Goal: Task Accomplishment & Management: Complete application form

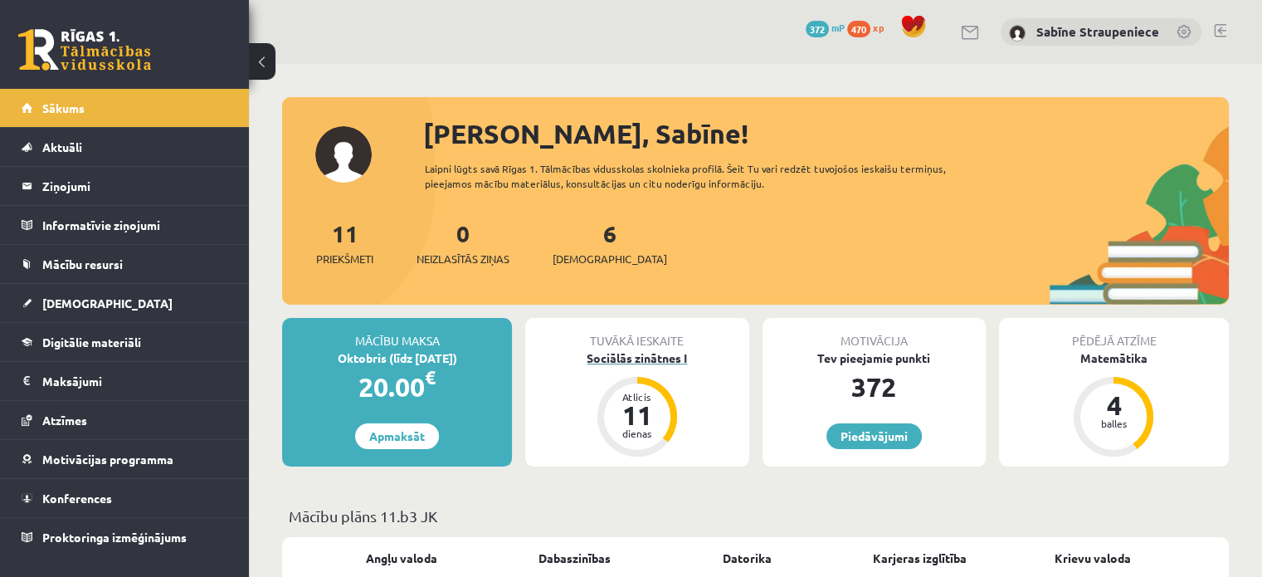
drag, startPoint x: 657, startPoint y: 348, endPoint x: 657, endPoint y: 358, distance: 10.0
click at [657, 348] on div "Tuvākā ieskaite" at bounding box center [636, 334] width 223 height 32
click at [657, 358] on div "Sociālās zinātnes I" at bounding box center [636, 357] width 223 height 17
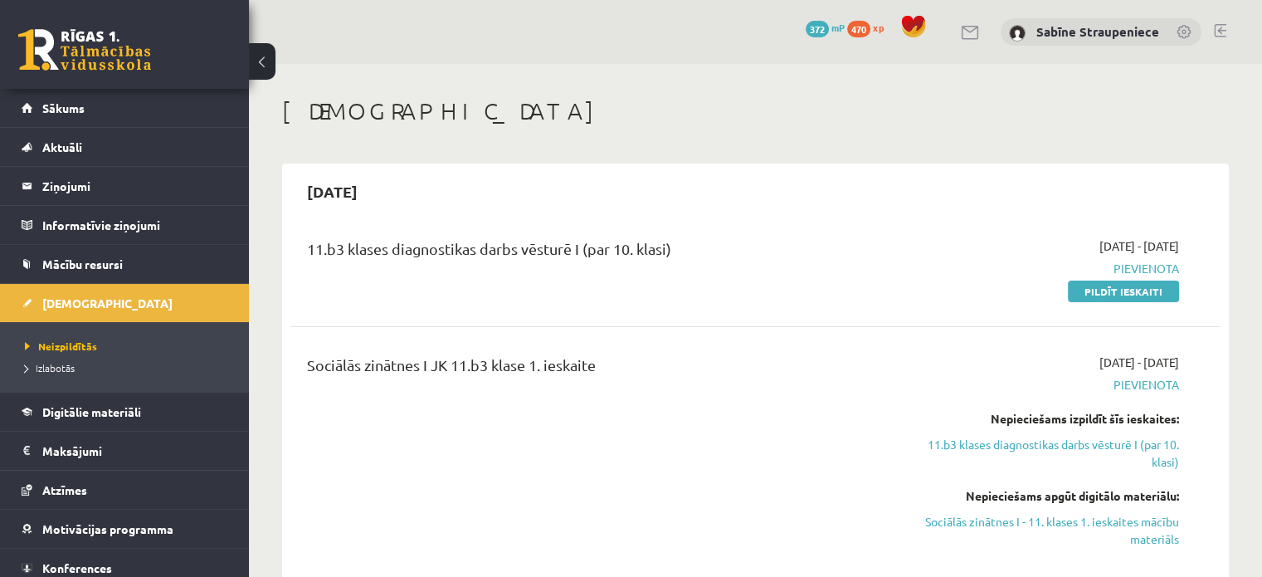
click at [269, 56] on button at bounding box center [262, 61] width 27 height 36
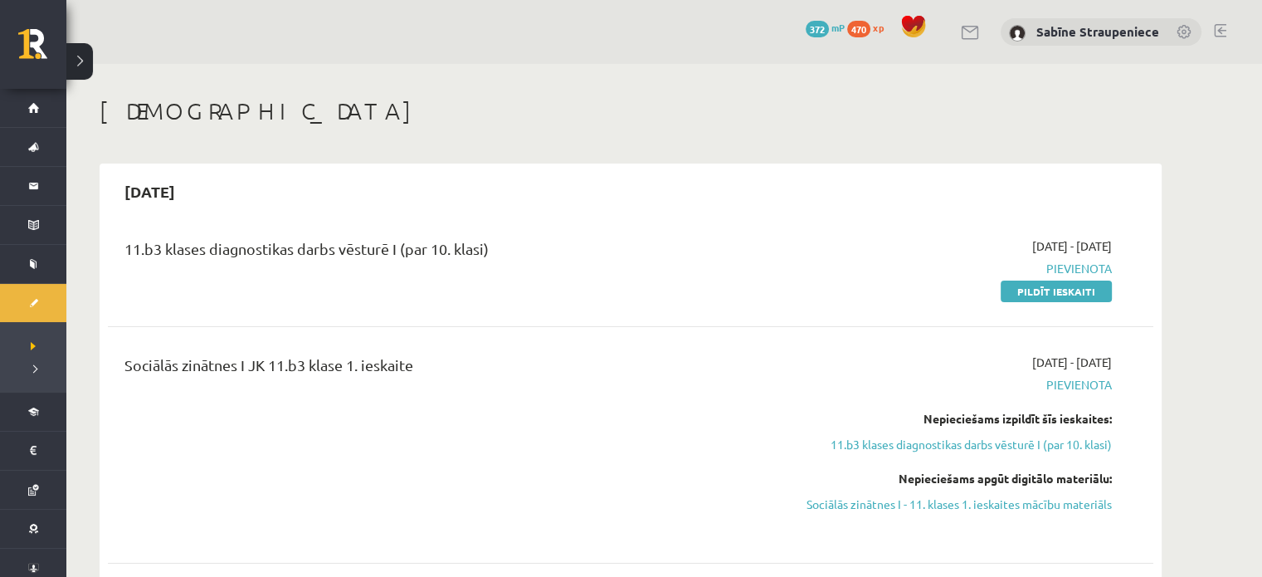
click at [84, 69] on button at bounding box center [79, 61] width 27 height 36
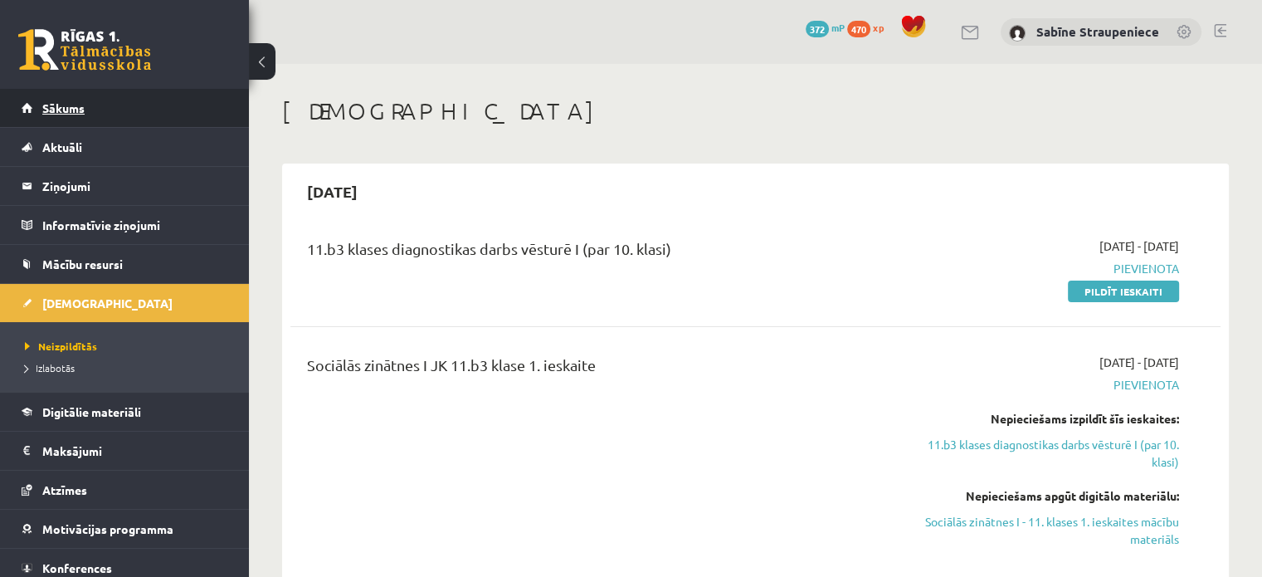
click at [29, 105] on link "Sākums" at bounding box center [125, 108] width 207 height 38
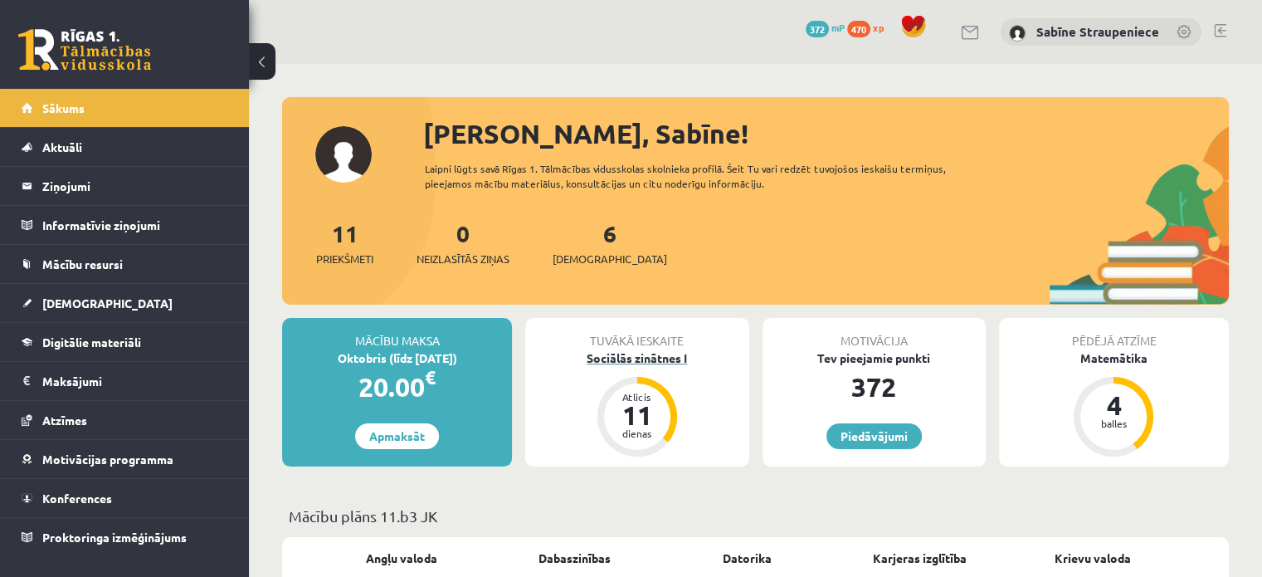
click at [668, 354] on div "Sociālās zinātnes I" at bounding box center [636, 357] width 223 height 17
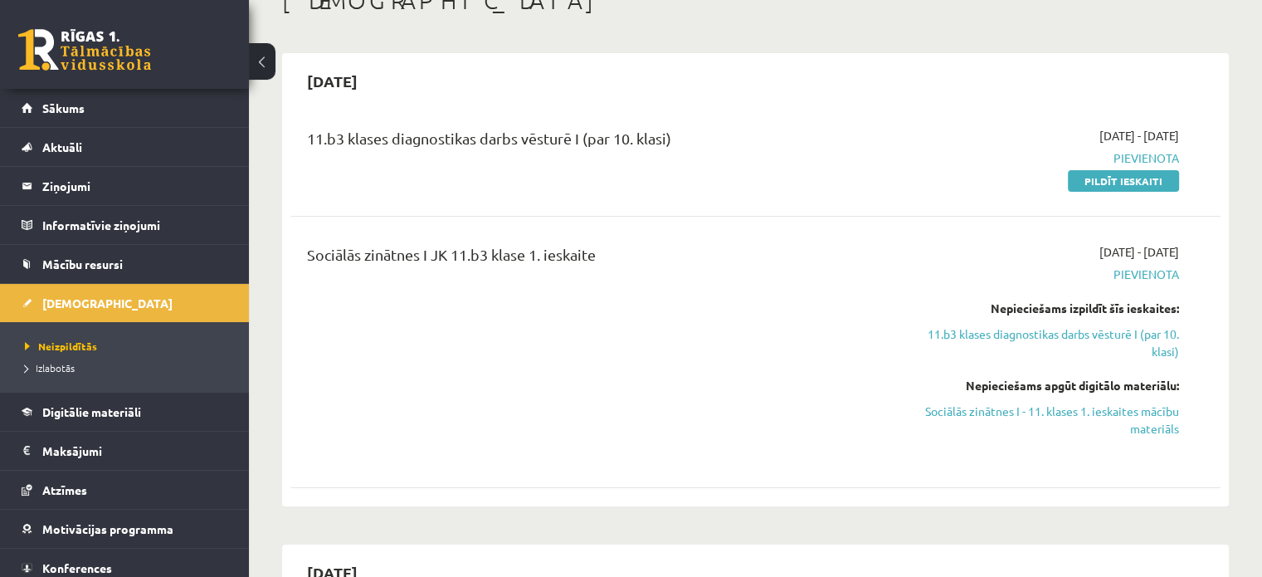
scroll to position [130, 0]
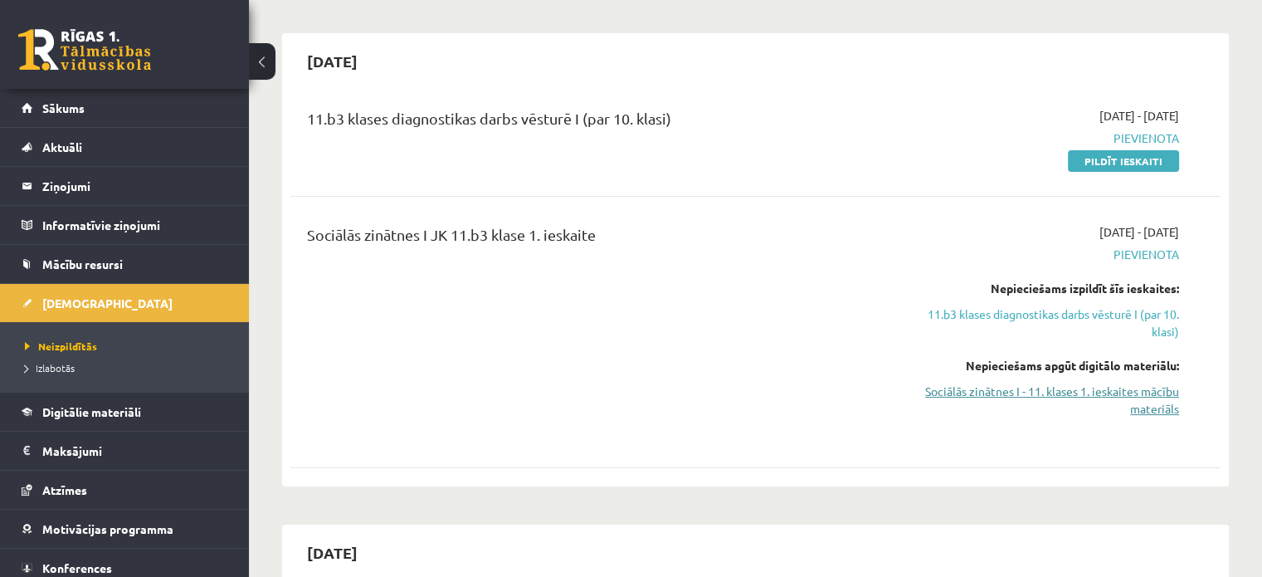
click at [1091, 405] on link "Sociālās zinātnes I - 11. klases 1. ieskaites mācību materiāls" at bounding box center [1042, 399] width 274 height 35
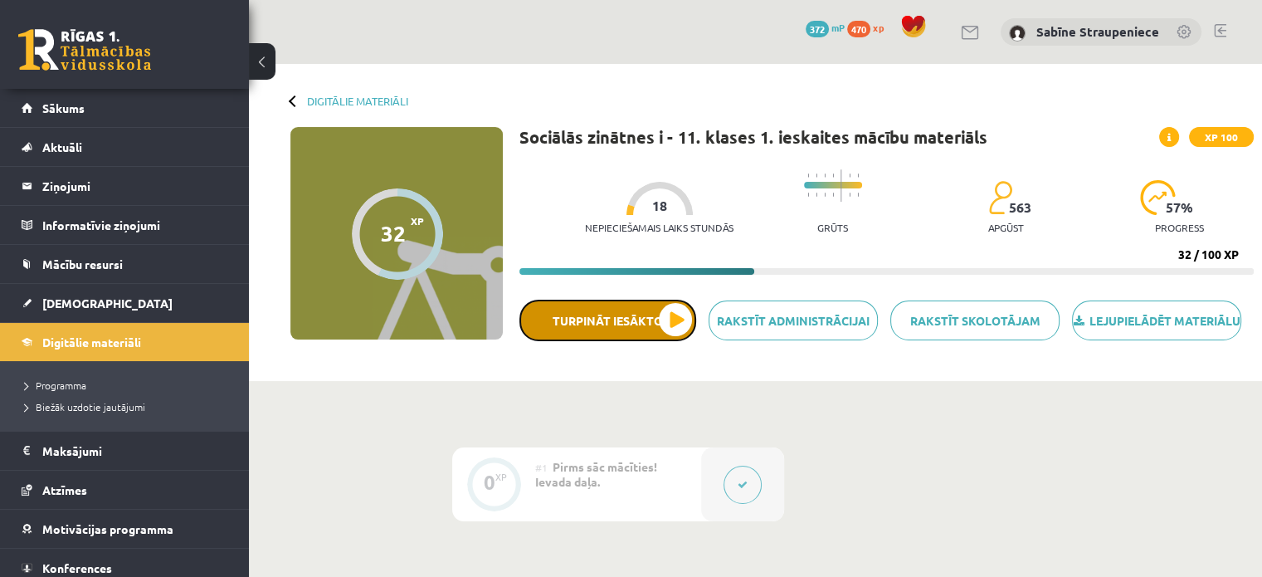
click at [650, 333] on button "Turpināt iesākto" at bounding box center [607, 319] width 177 height 41
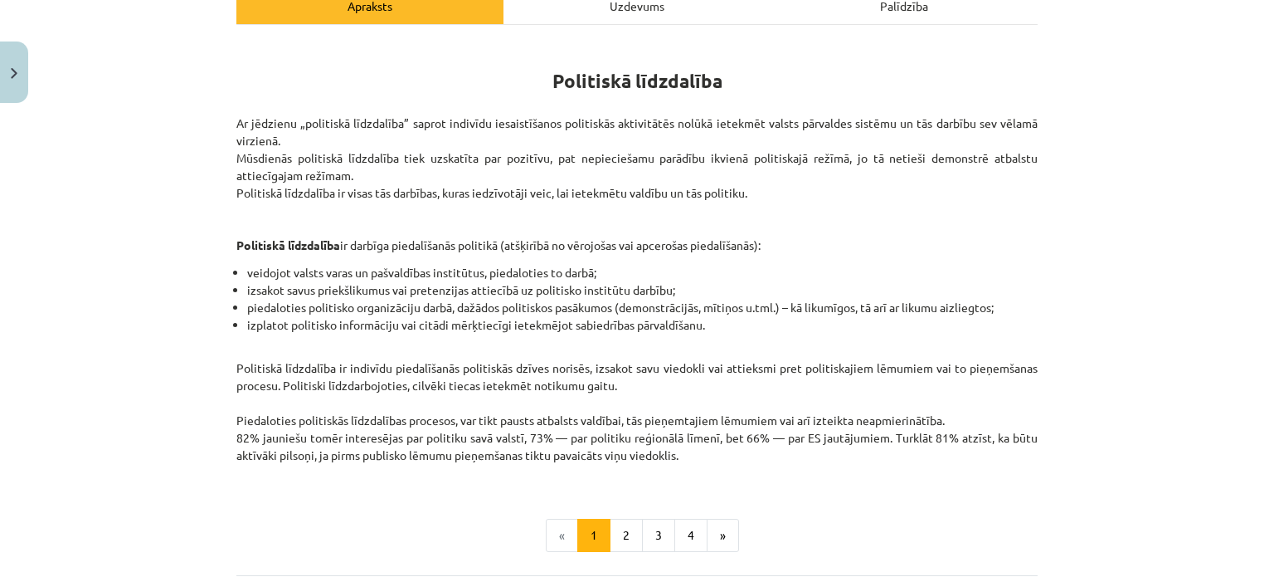
scroll to position [259, 0]
click at [617, 543] on button "2" at bounding box center [626, 533] width 33 height 33
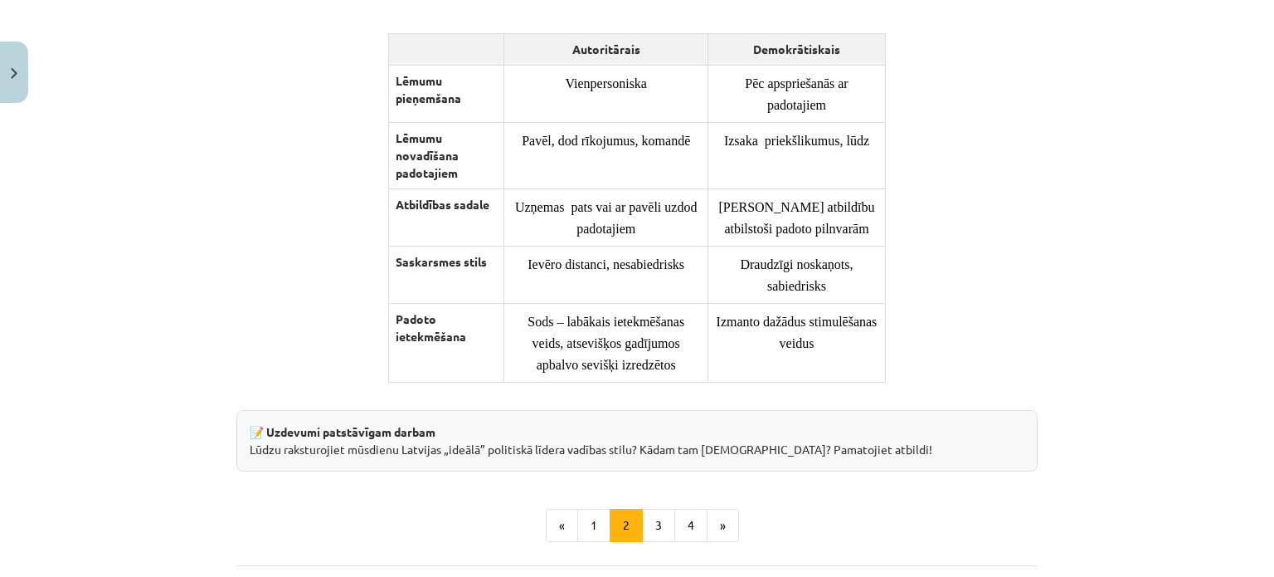
scroll to position [1242, 0]
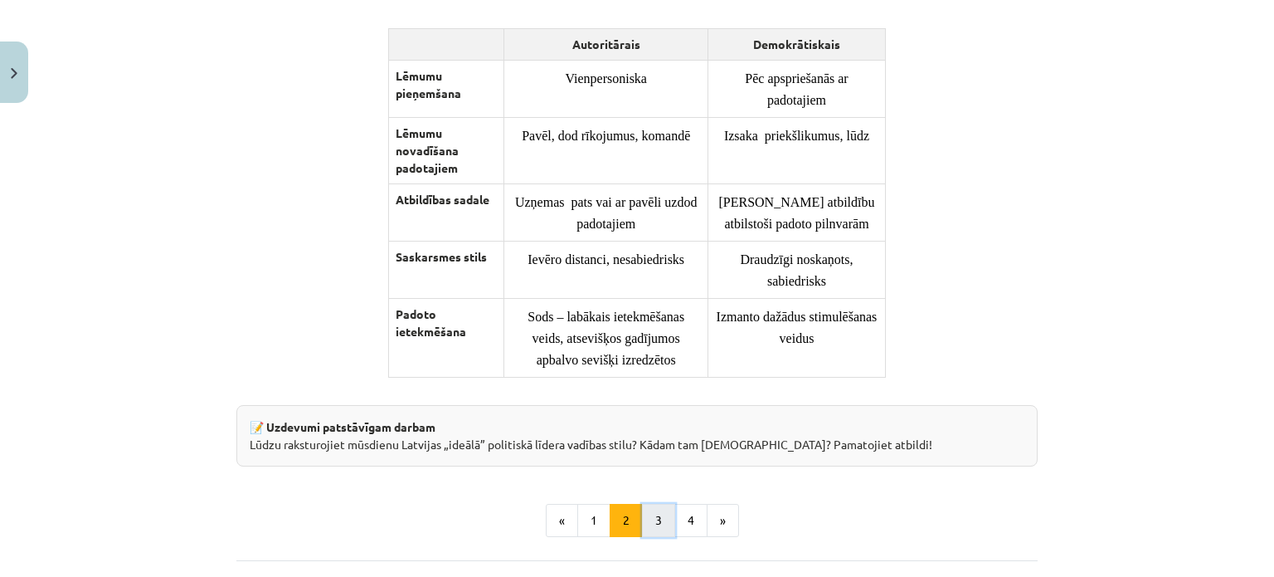
click at [647, 532] on button "3" at bounding box center [658, 520] width 33 height 33
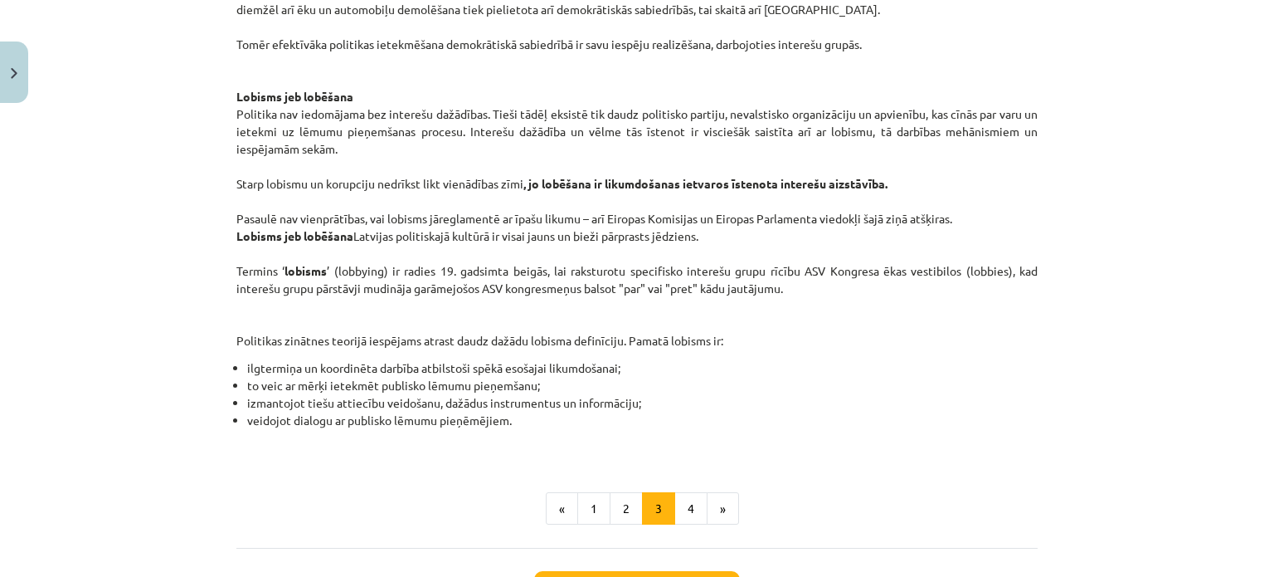
scroll to position [853, 0]
click at [682, 507] on button "4" at bounding box center [690, 506] width 33 height 33
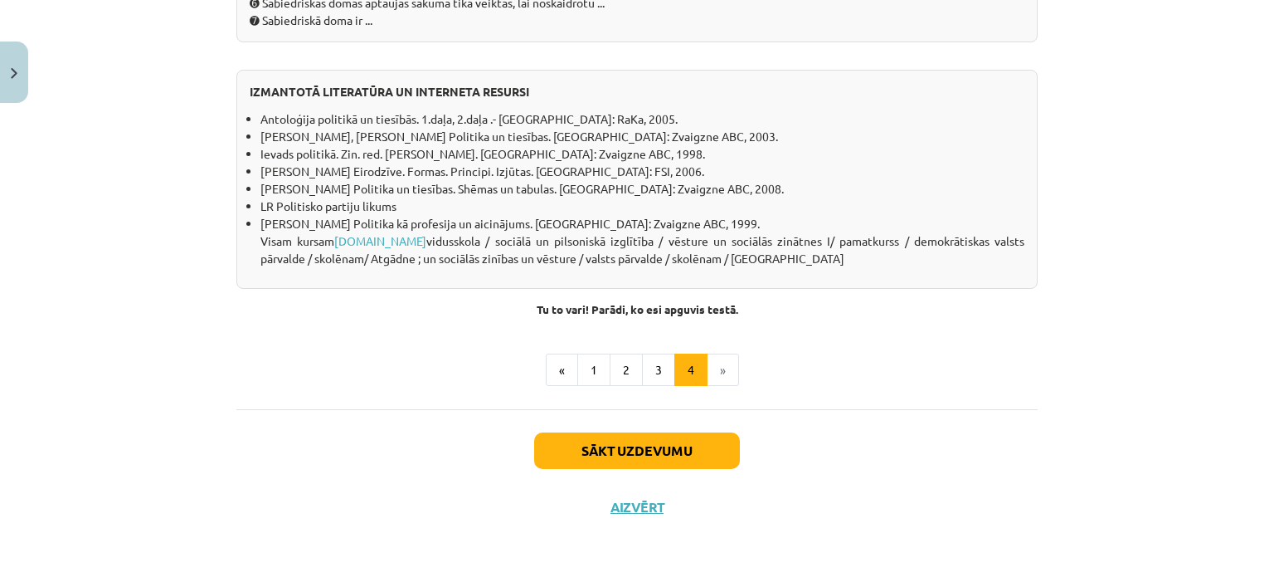
scroll to position [1579, 0]
click at [711, 469] on button "Sākt uzdevumu" at bounding box center [637, 450] width 206 height 36
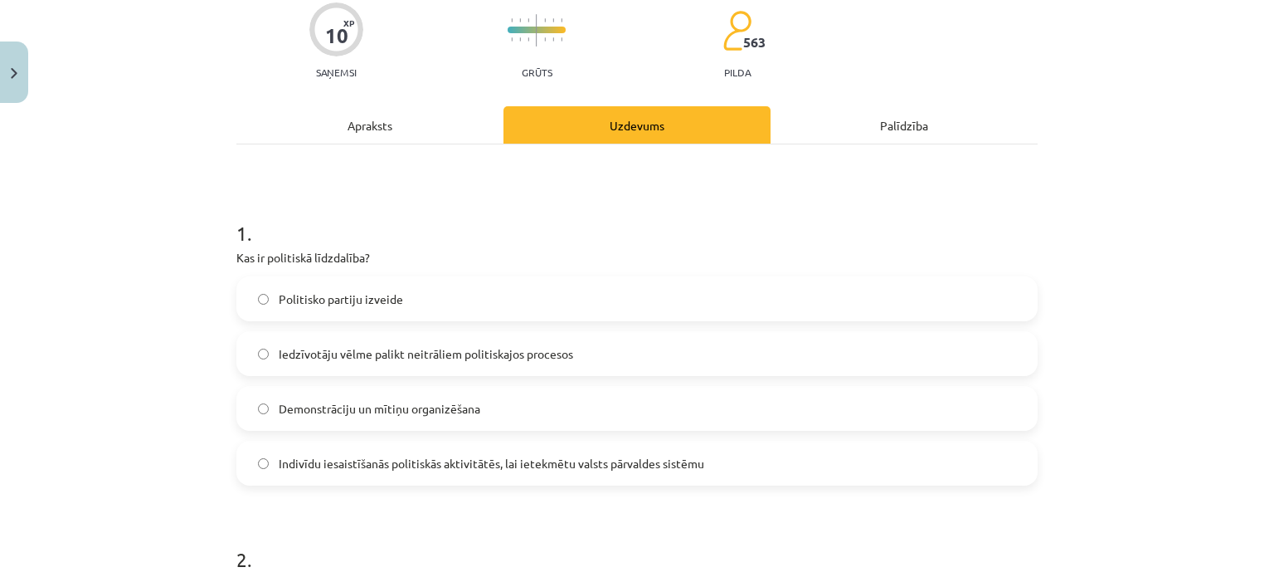
scroll to position [148, 0]
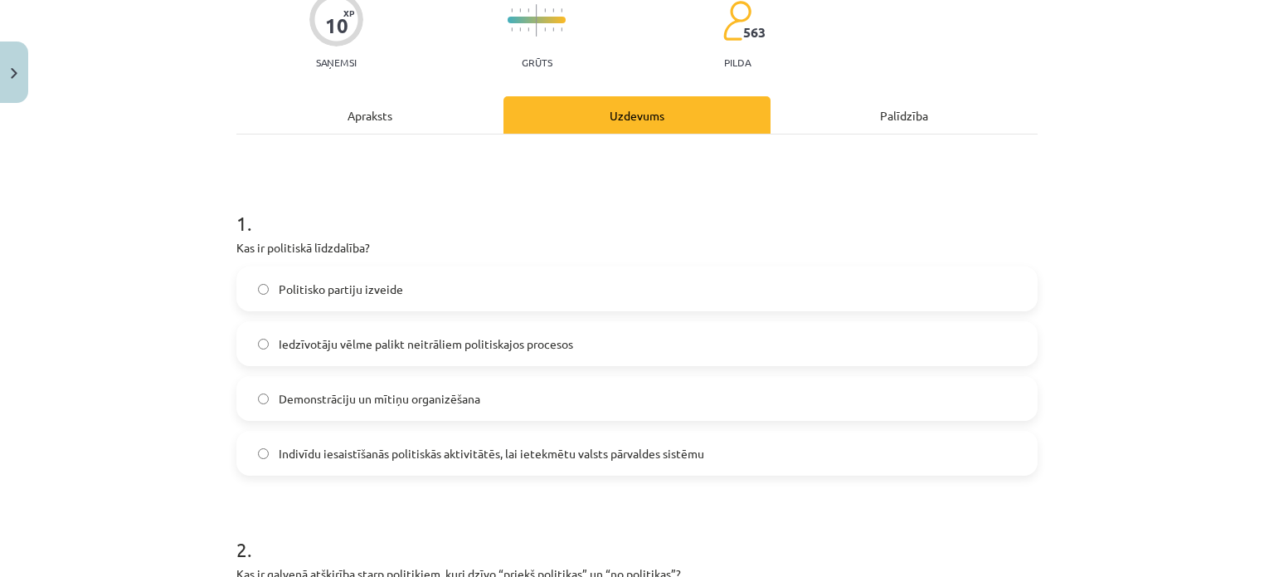
click at [607, 460] on span "Indivīdu iesaistīšanās politiskās aktivitātēs, lai ietekmētu valsts pārvaldes s…" at bounding box center [492, 453] width 426 height 17
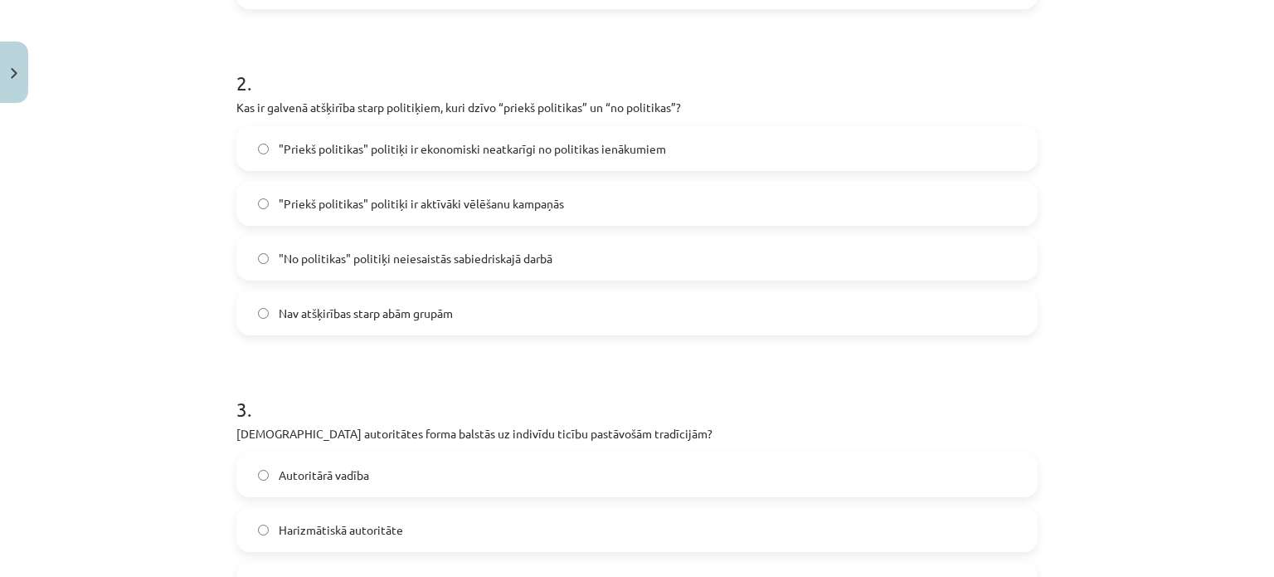
scroll to position [617, 0]
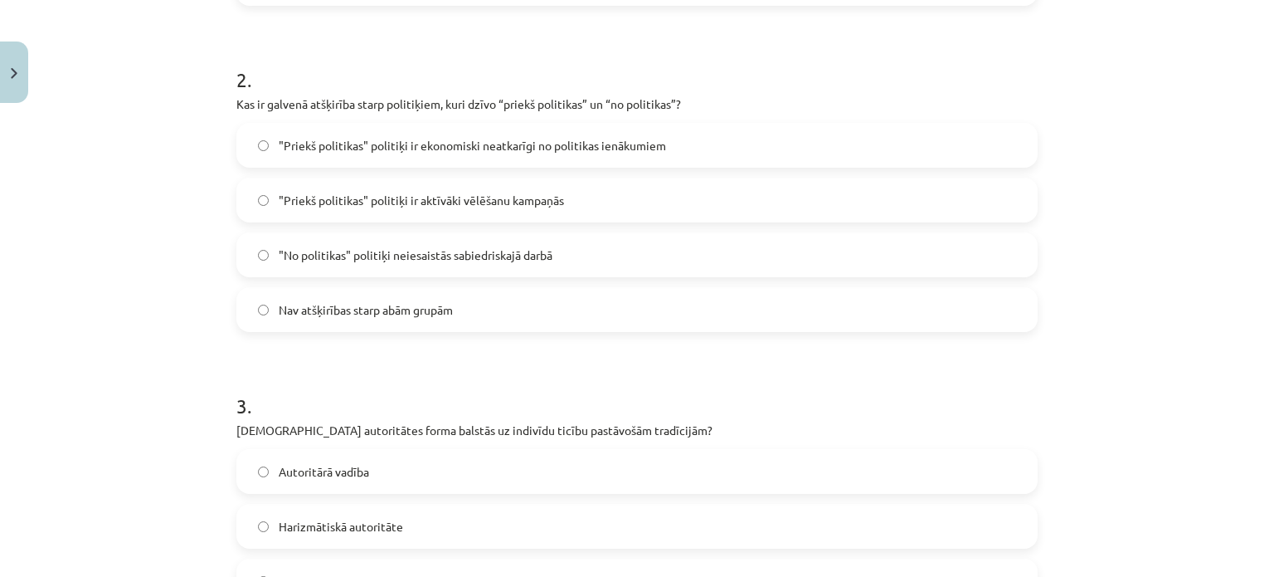
click at [550, 219] on label ""Priekš politikas" politiķi ir aktīvāki vēlēšanu kampaņās" at bounding box center [637, 199] width 798 height 41
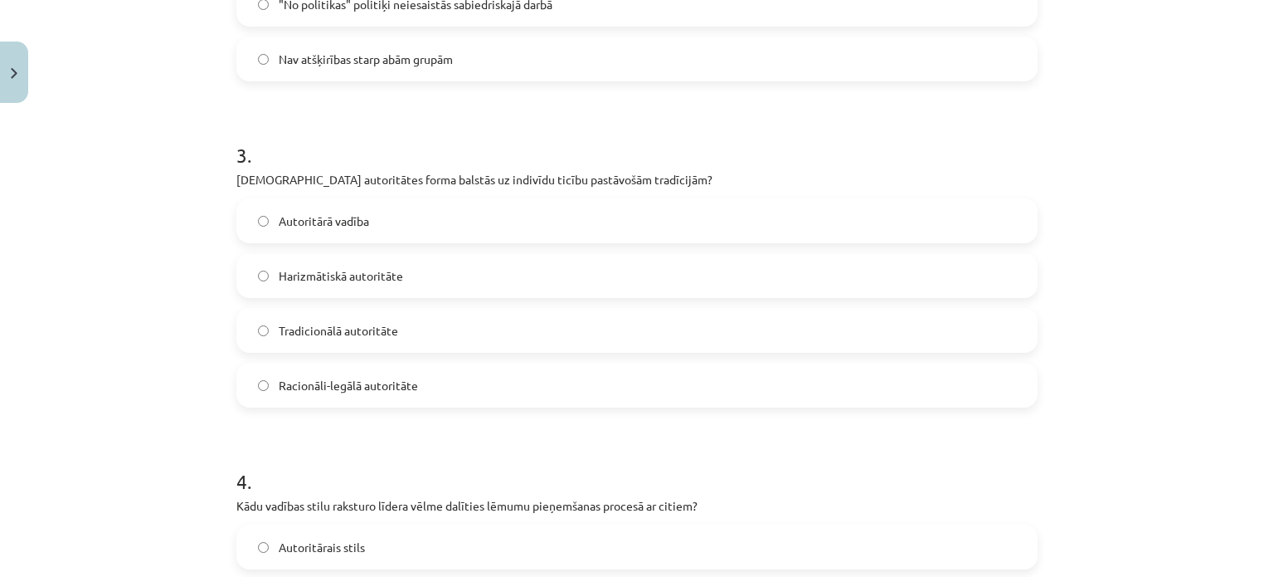
scroll to position [870, 0]
click at [328, 349] on div "Autoritārā vadība Harizmātiskā autoritāte Tradicionālā autoritāte Racionāli-leg…" at bounding box center [636, 300] width 801 height 209
click at [329, 329] on span "Tradicionālā autoritāte" at bounding box center [338, 327] width 119 height 17
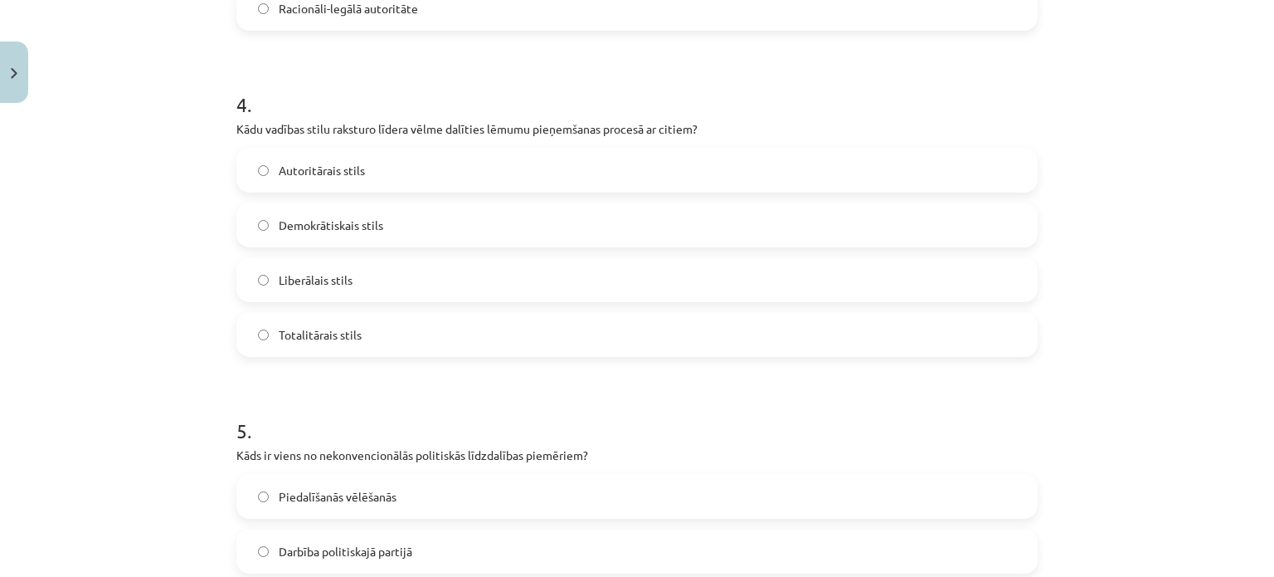
scroll to position [1242, 0]
click at [455, 339] on label "Totalitārais stils" at bounding box center [637, 336] width 798 height 41
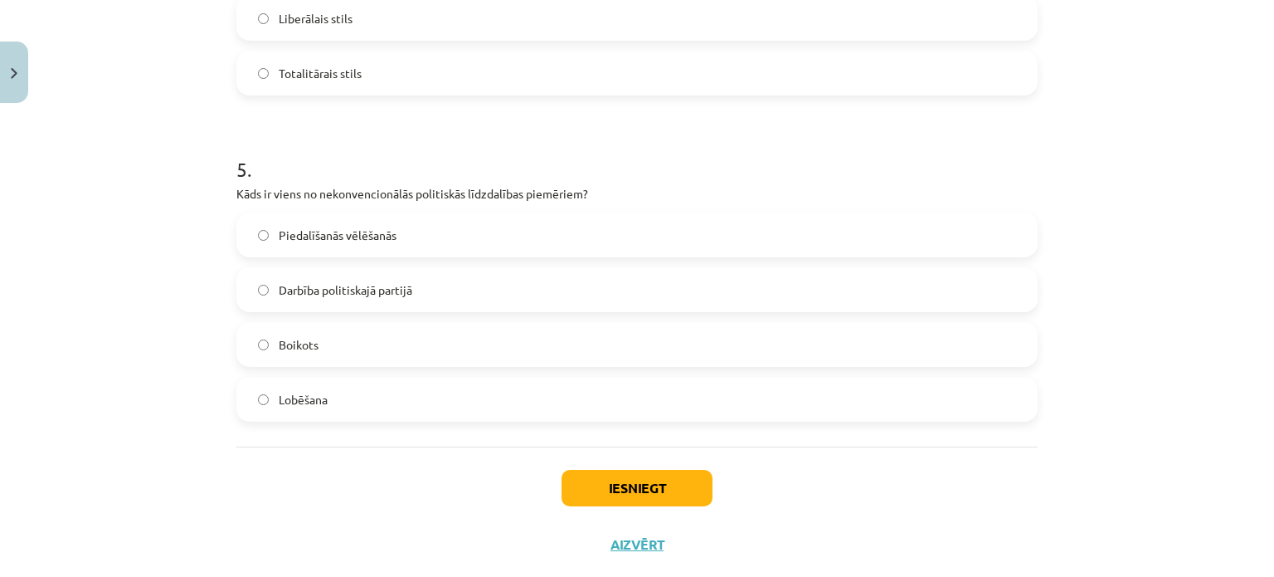
scroll to position [1503, 0]
click at [465, 417] on label "Lobēšana" at bounding box center [637, 401] width 798 height 41
click at [640, 494] on button "Iesniegt" at bounding box center [637, 490] width 151 height 36
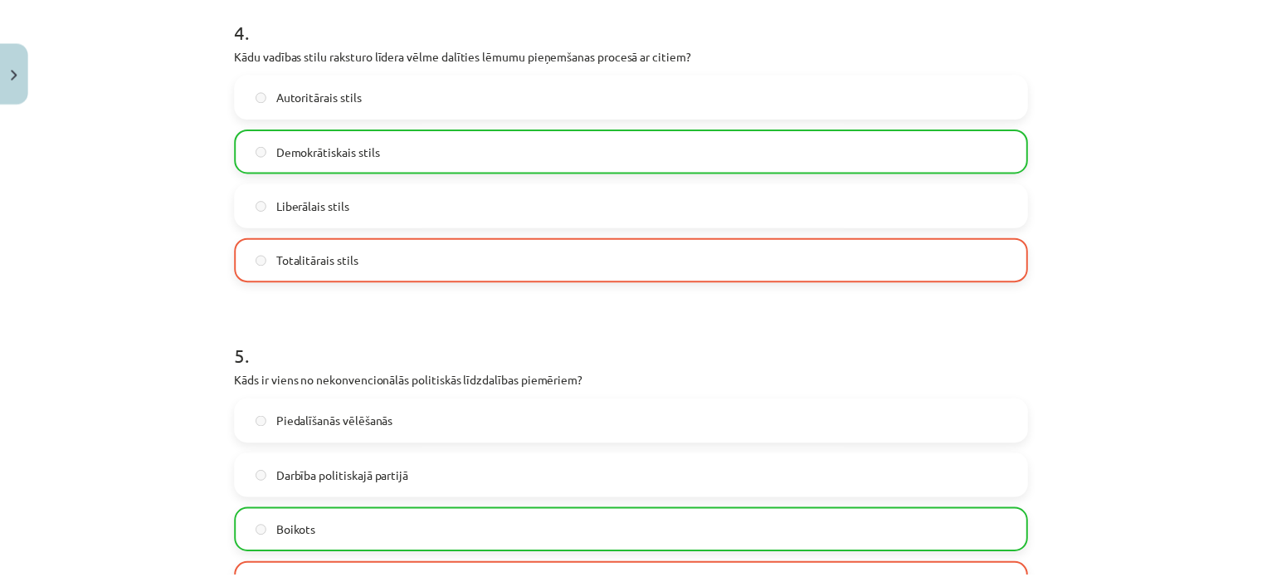
scroll to position [1594, 0]
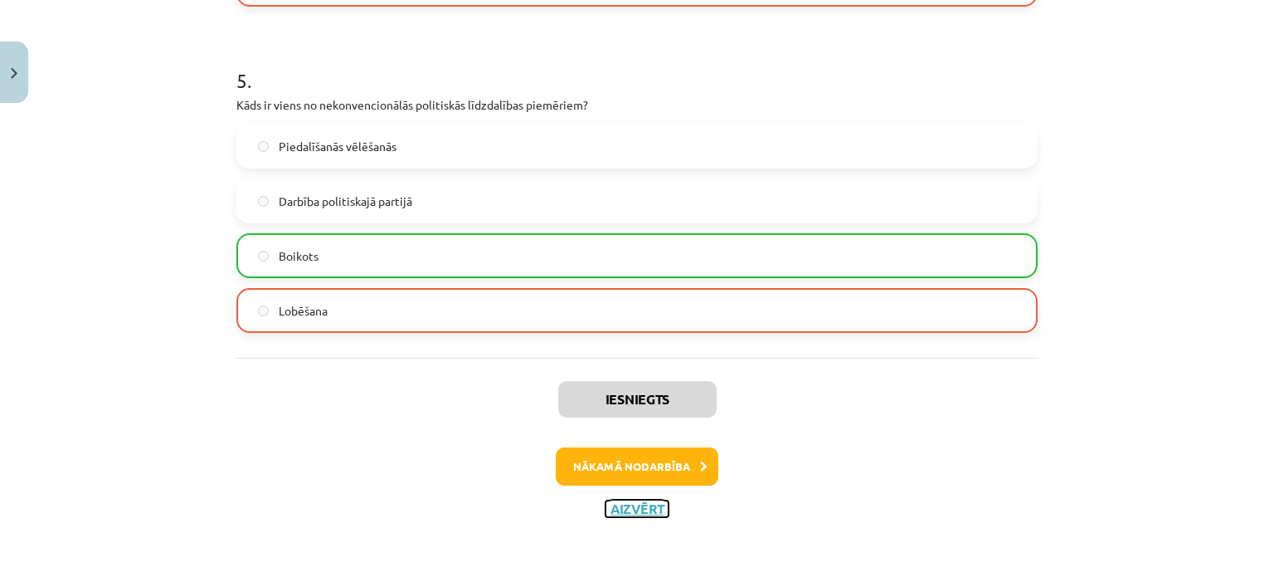
click at [650, 506] on button "Aizvērt" at bounding box center [637, 508] width 63 height 17
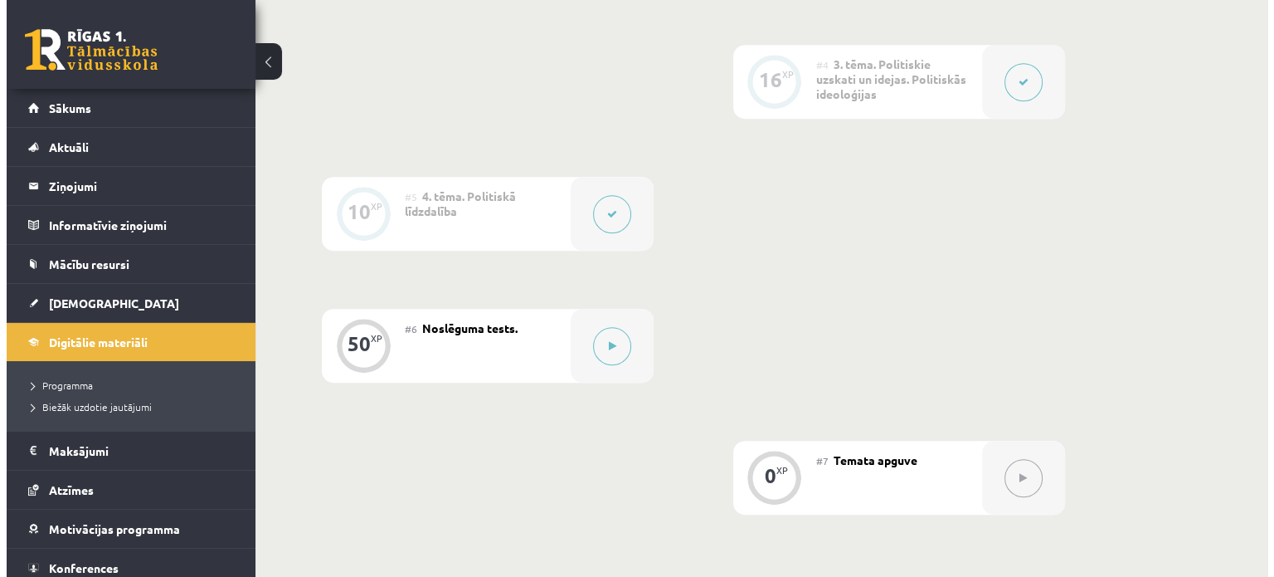
scroll to position [800, 0]
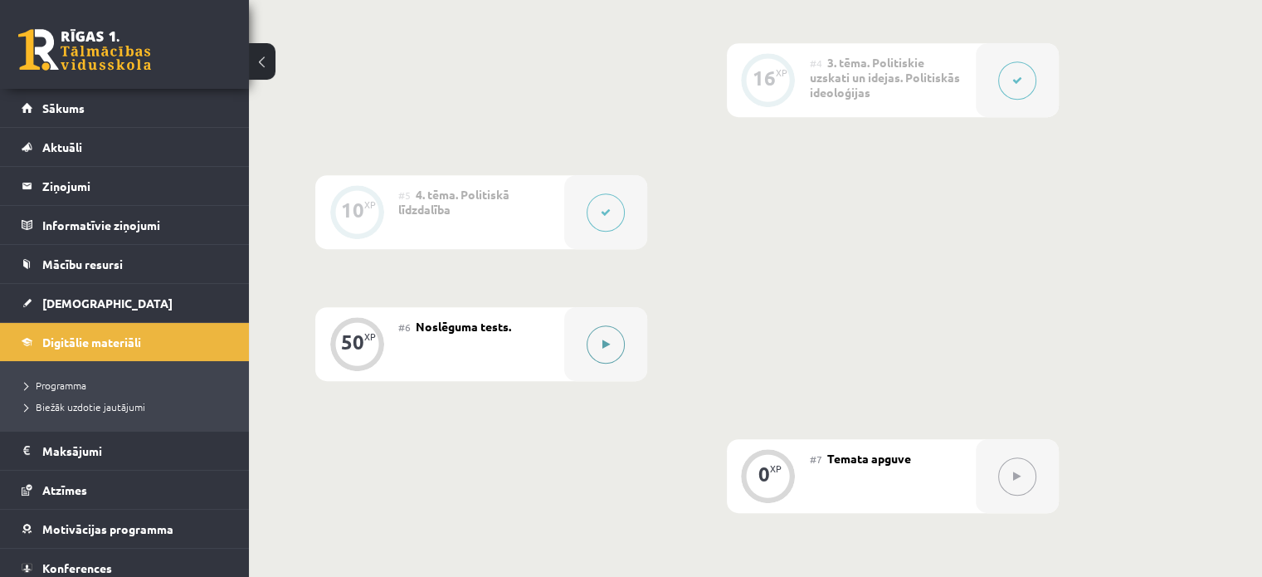
click at [588, 371] on div at bounding box center [605, 344] width 83 height 74
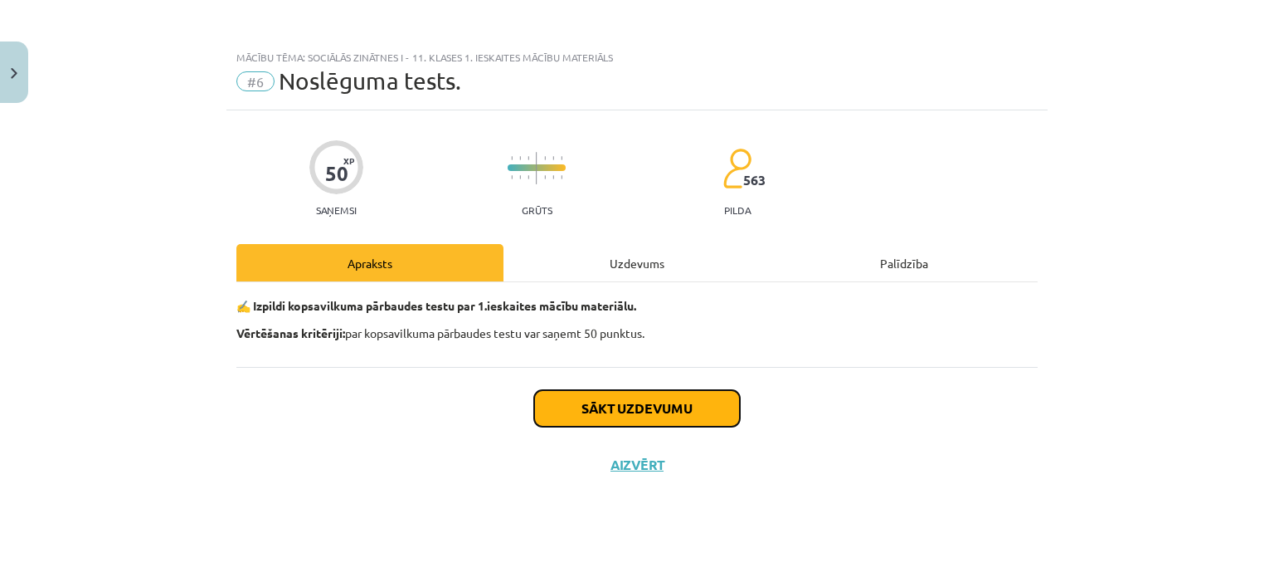
click at [696, 404] on button "Sākt uzdevumu" at bounding box center [637, 408] width 206 height 36
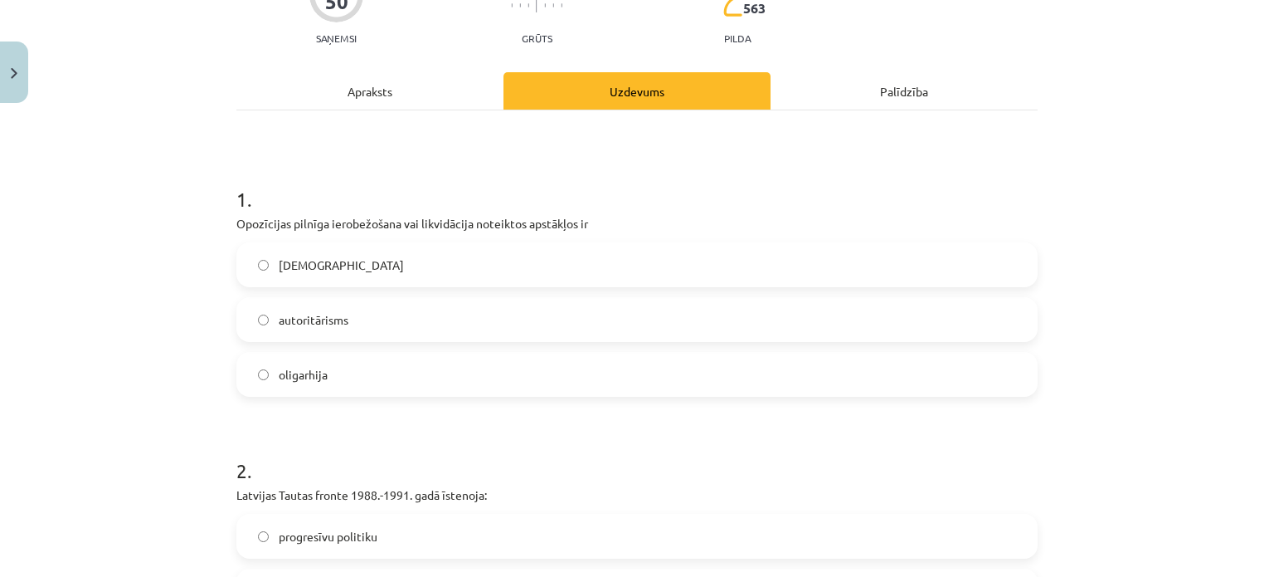
scroll to position [179, 0]
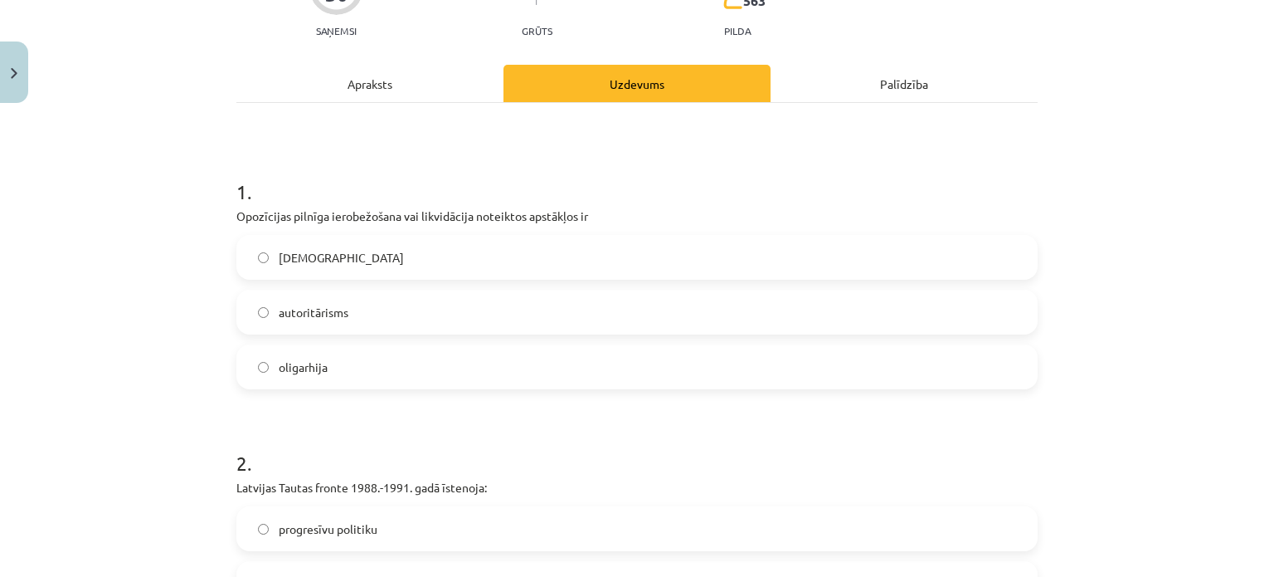
click at [530, 268] on label "[DEMOGRAPHIC_DATA]" at bounding box center [637, 256] width 798 height 41
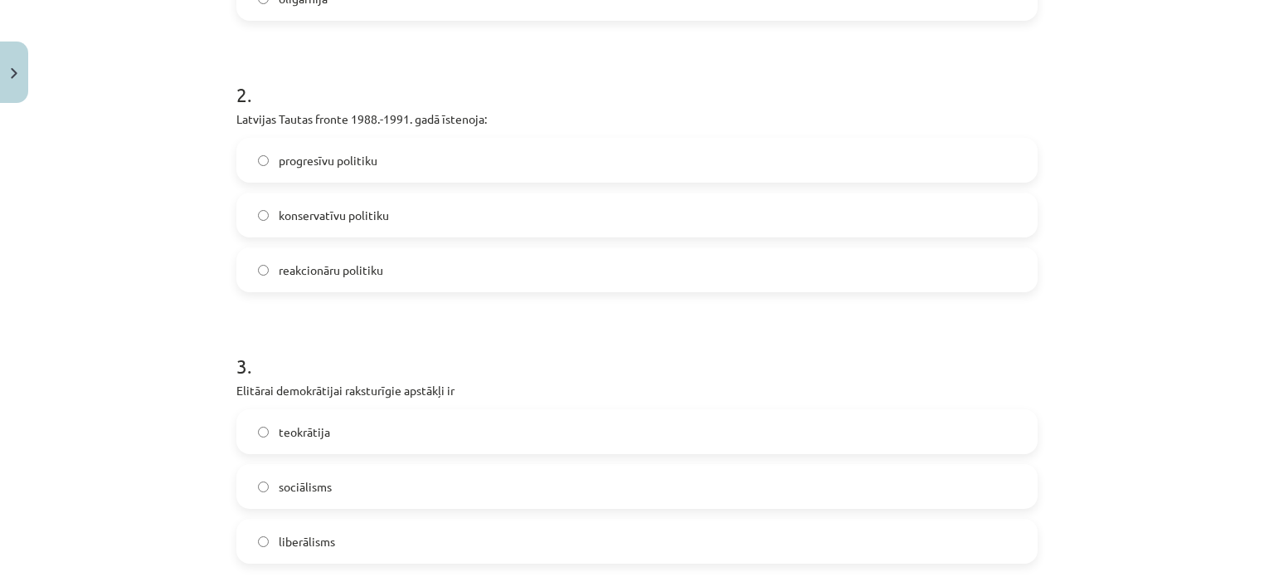
scroll to position [551, 0]
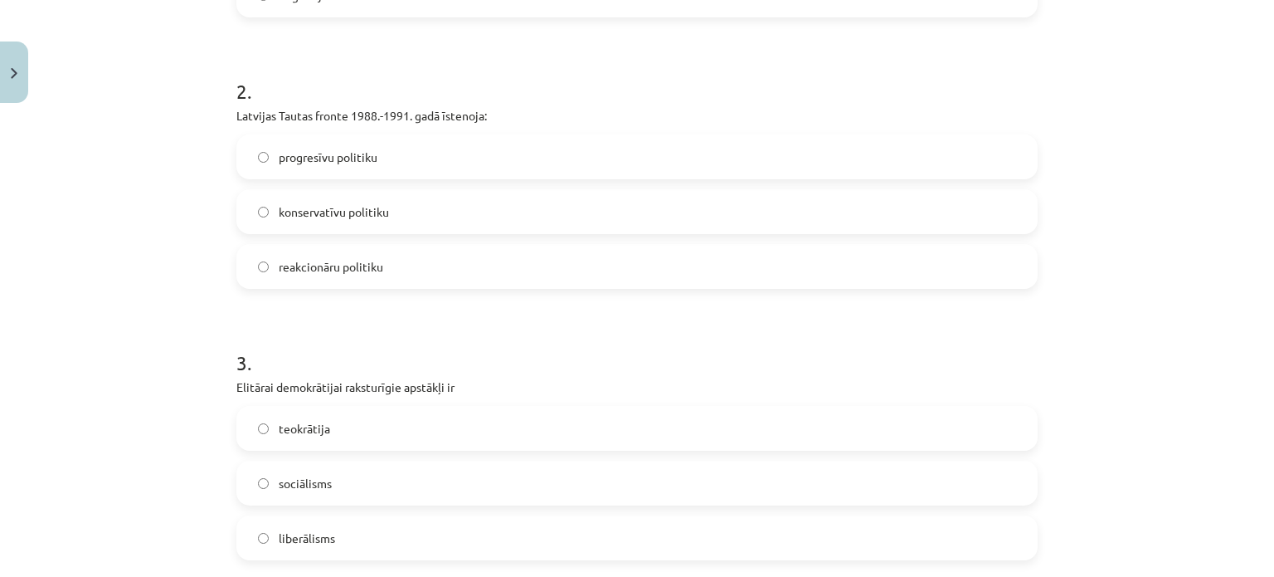
click at [543, 158] on label "progresīvu politiku" at bounding box center [637, 156] width 798 height 41
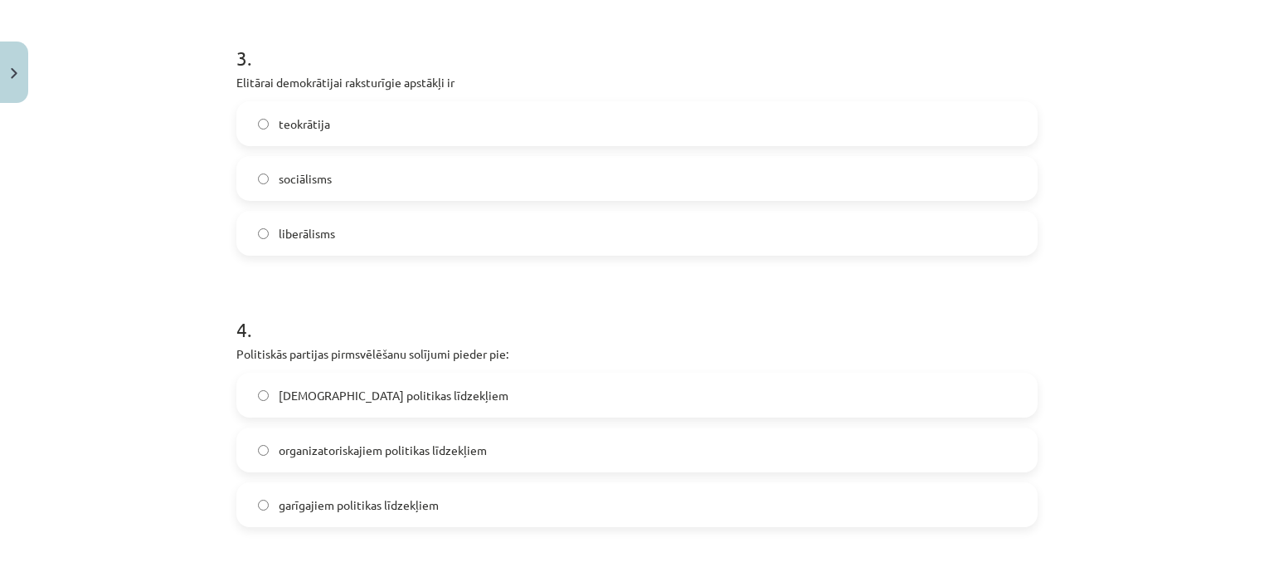
scroll to position [859, 0]
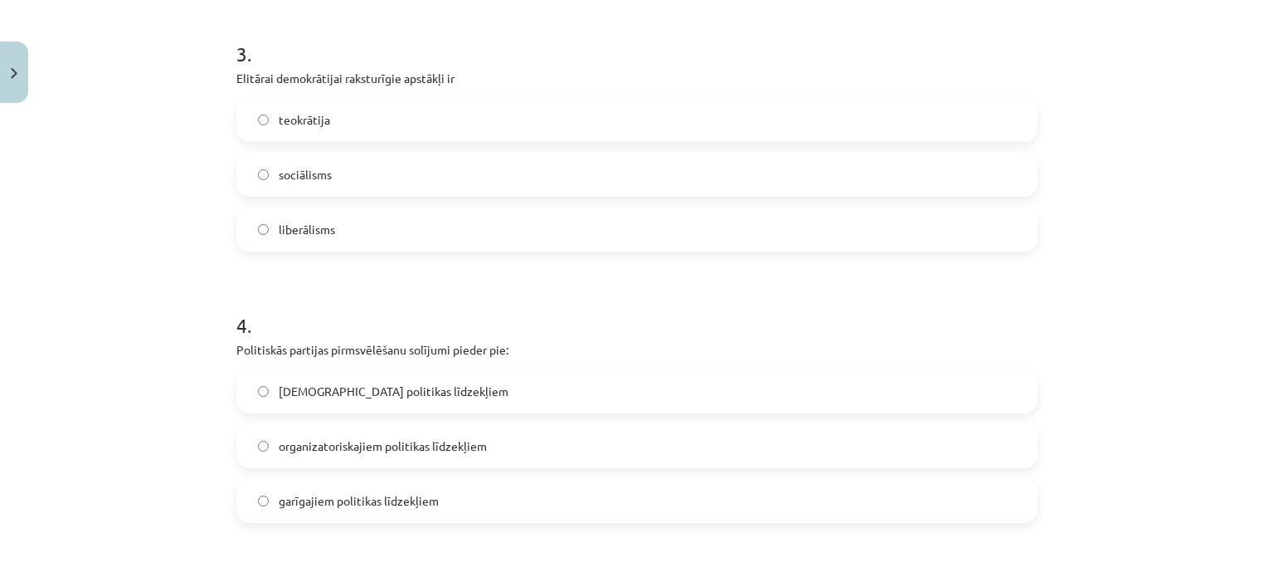
click at [330, 218] on label "liberālisms" at bounding box center [637, 228] width 798 height 41
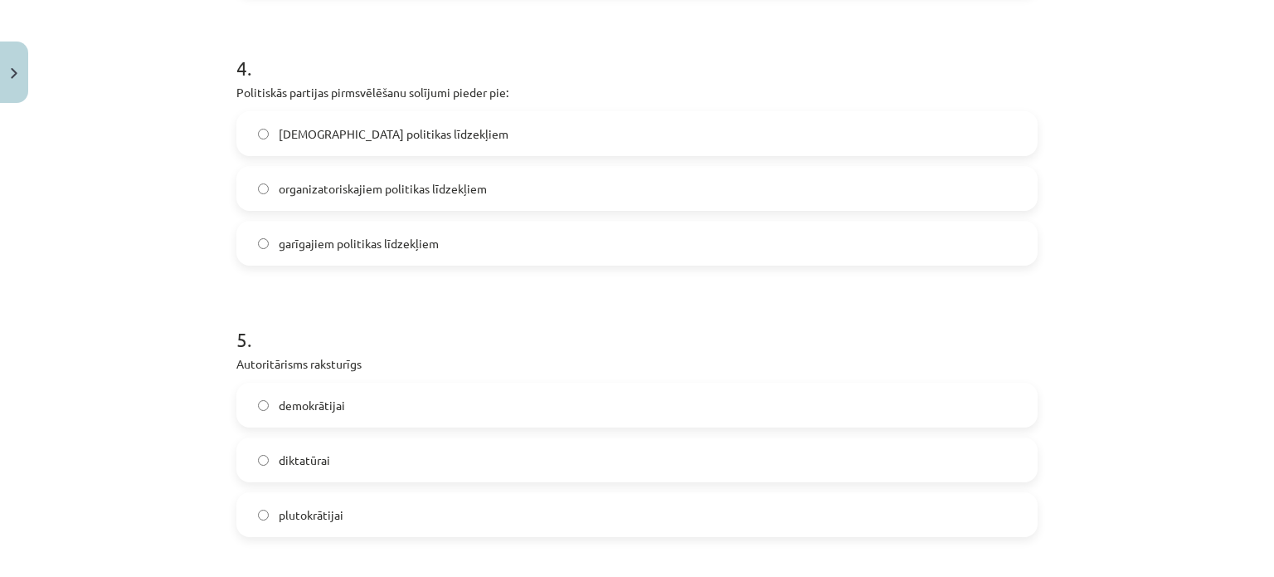
scroll to position [1102, 0]
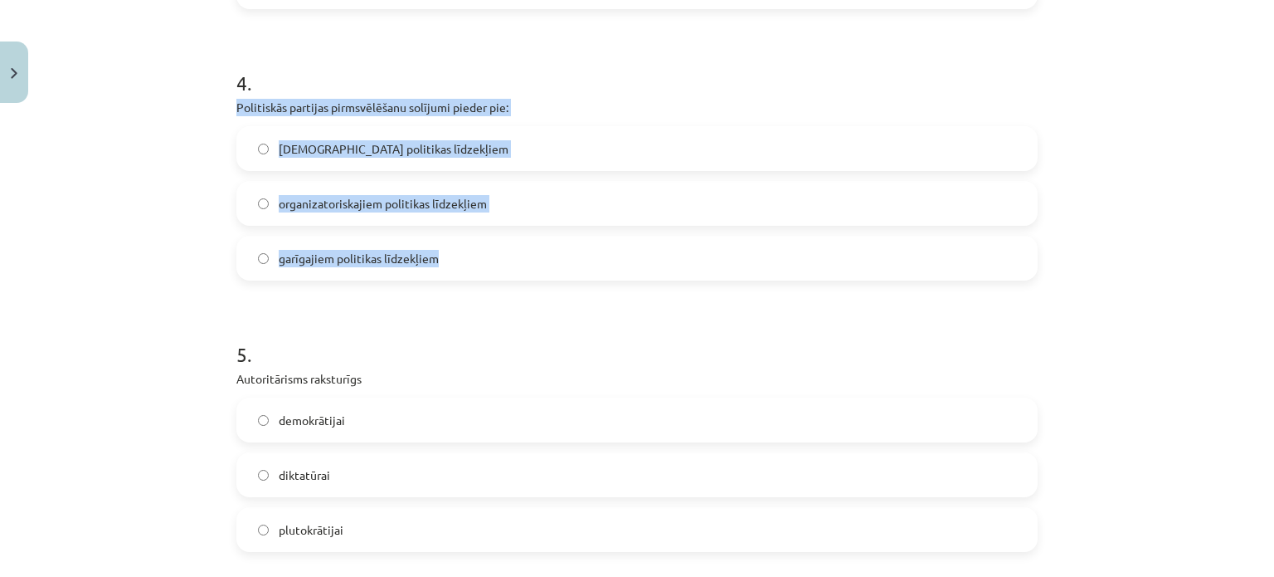
drag, startPoint x: 226, startPoint y: 105, endPoint x: 484, endPoint y: 247, distance: 295.1
click at [484, 247] on div "50 XP Saņemsi Grūts 563 pilda Apraksts Uzdevums Palīdzība 1 . Opozīcijas pilnīg…" at bounding box center [636, 534] width 821 height 3050
copy div "Politiskās partijas pirmsvēlēšanu solījumi pieder pie: lietiskajiem politikas l…"
click at [244, 208] on label "organizatoriskajiem politikas līdzekļiem" at bounding box center [637, 202] width 798 height 41
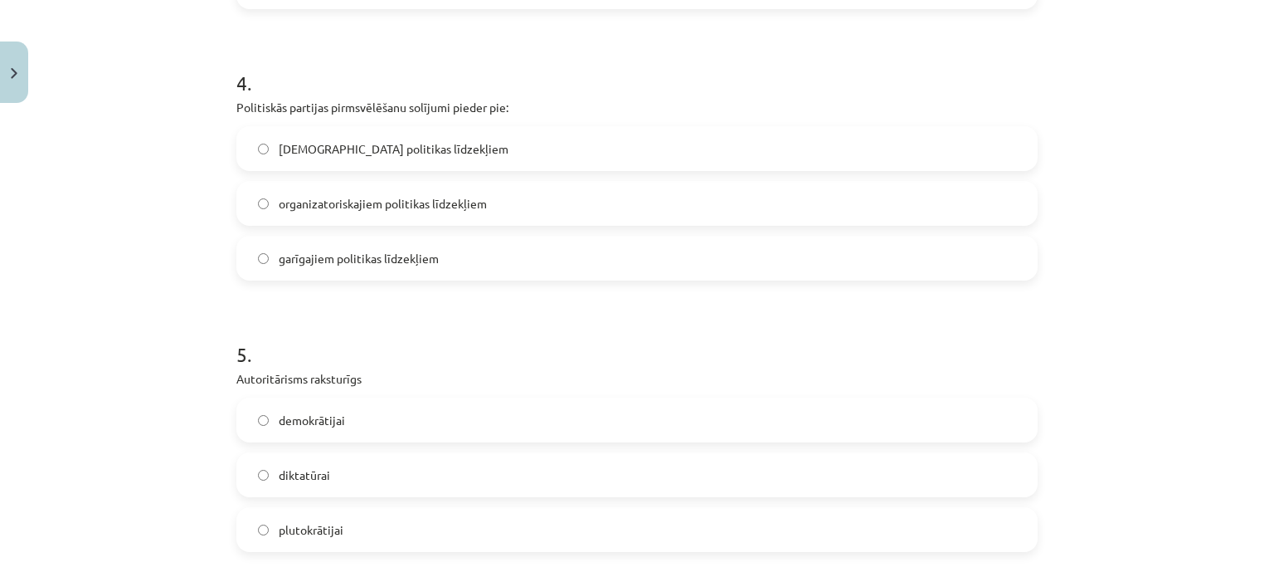
click at [385, 251] on span "garīgajiem politikas līdzekļiem" at bounding box center [359, 258] width 160 height 17
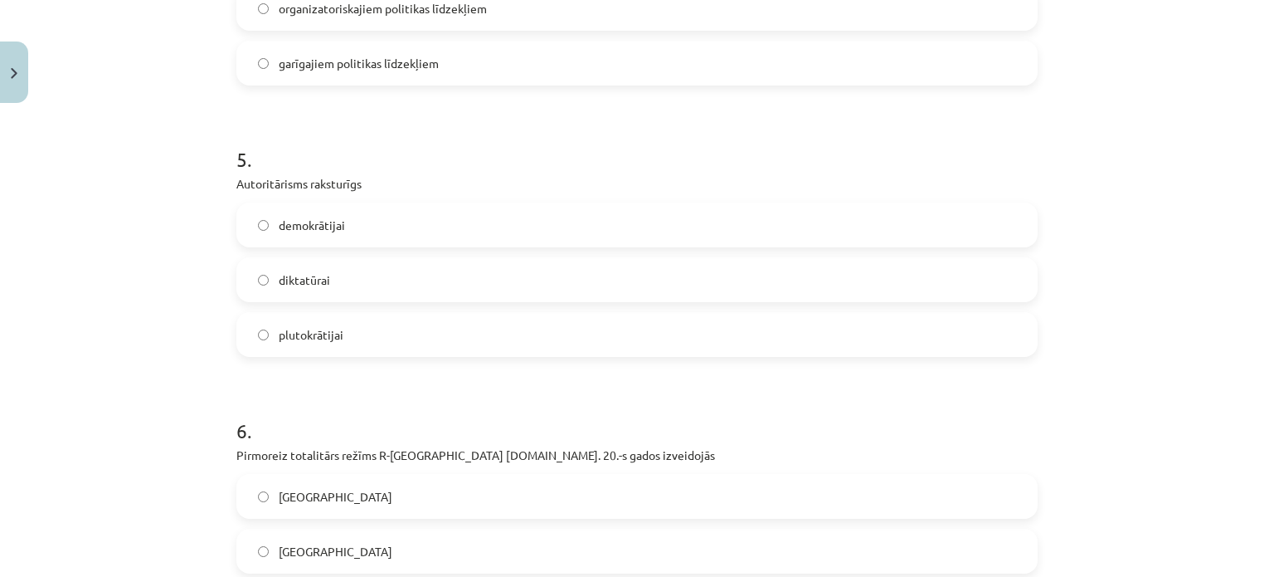
scroll to position [1311, 0]
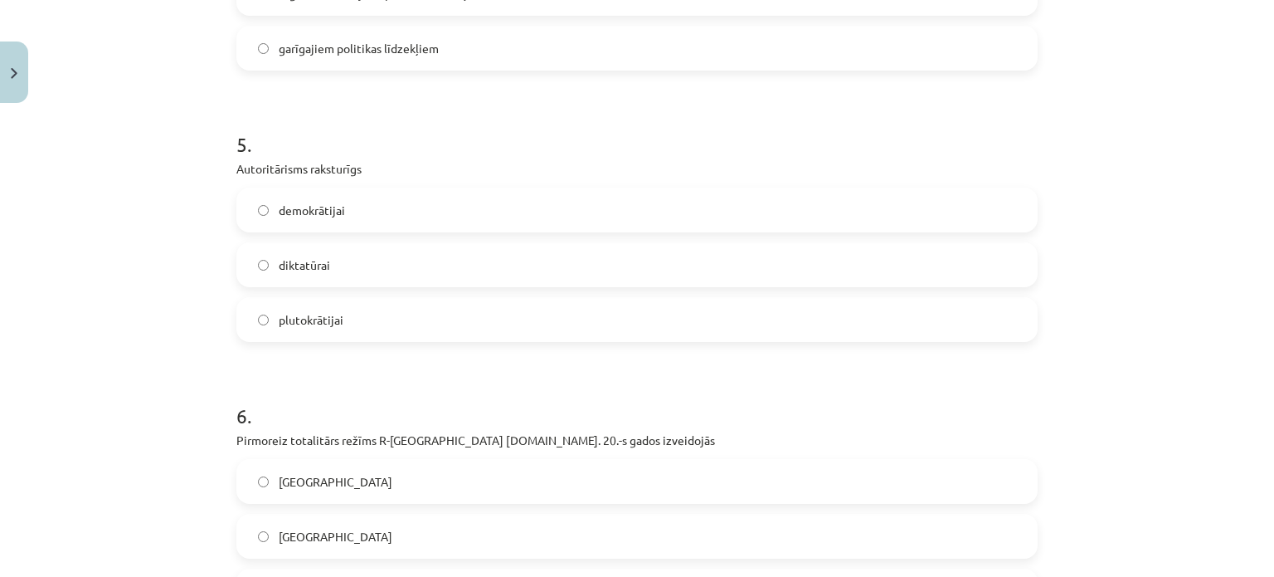
click at [286, 257] on span "diktatūrai" at bounding box center [304, 264] width 51 height 17
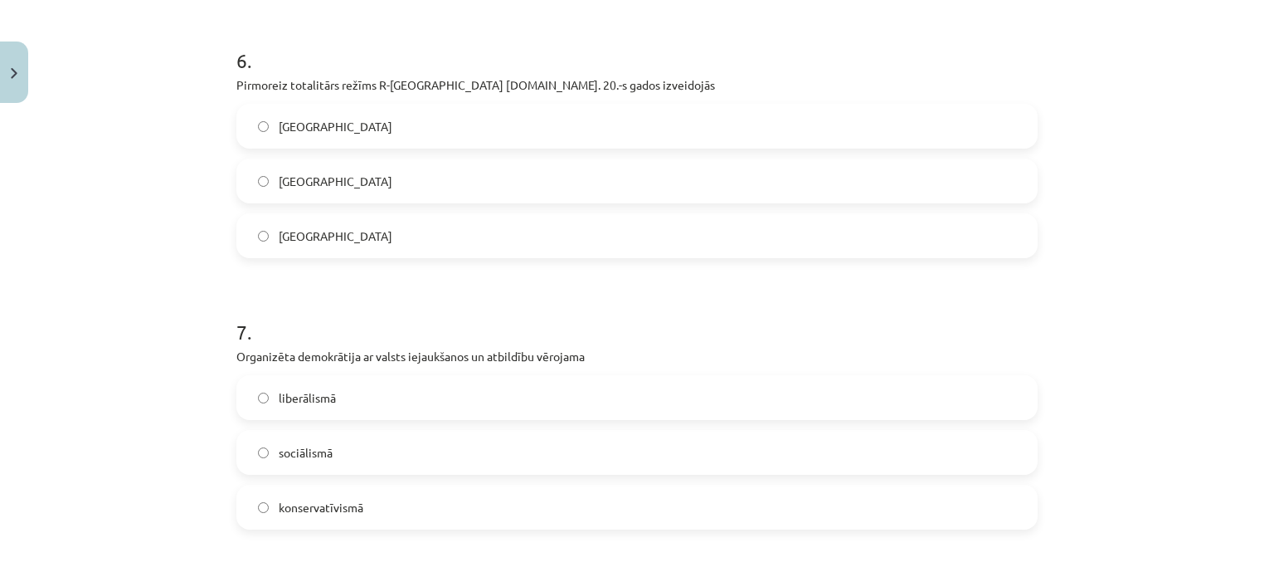
scroll to position [1662, 0]
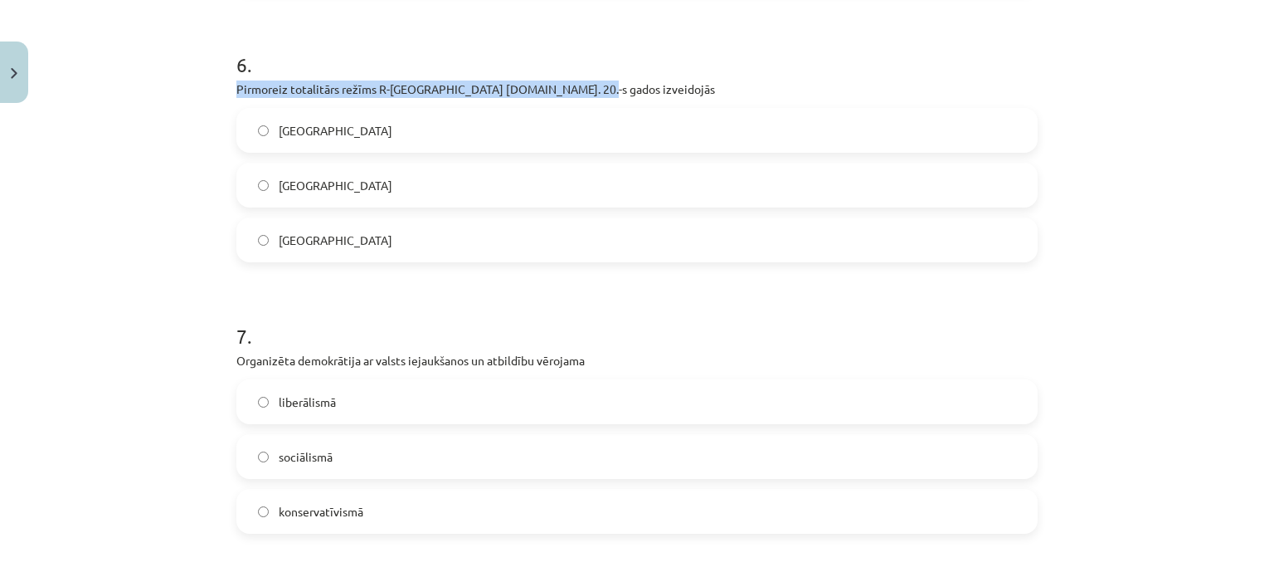
drag, startPoint x: 567, startPoint y: 89, endPoint x: 230, endPoint y: 82, distance: 337.7
click at [236, 82] on p "Pirmoreiz totalitārs režīms R-[GEOGRAPHIC_DATA] [DOMAIN_NAME]. 20.-s gados izve…" at bounding box center [636, 88] width 801 height 17
copy p "Pirmoreiz totalitārs režīms R-[GEOGRAPHIC_DATA] [DOMAIN_NAME]. 20.-s gados izve…"
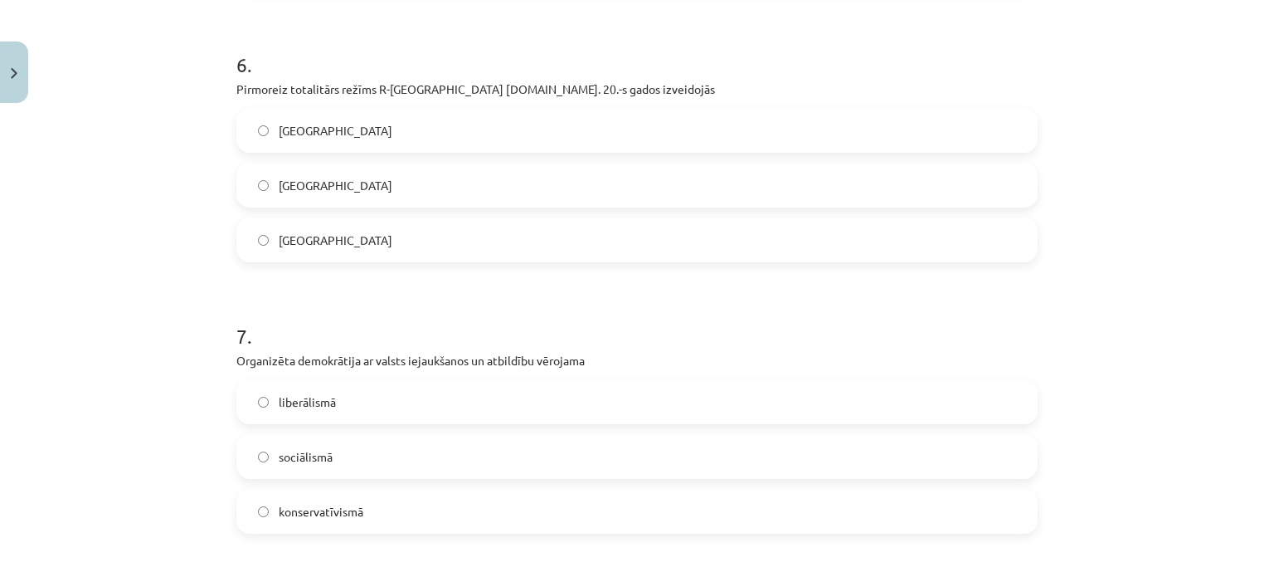
click at [343, 129] on label "[GEOGRAPHIC_DATA]" at bounding box center [637, 129] width 798 height 41
click at [306, 179] on span "[GEOGRAPHIC_DATA]" at bounding box center [336, 185] width 114 height 17
click at [279, 137] on span "[GEOGRAPHIC_DATA]" at bounding box center [336, 130] width 114 height 17
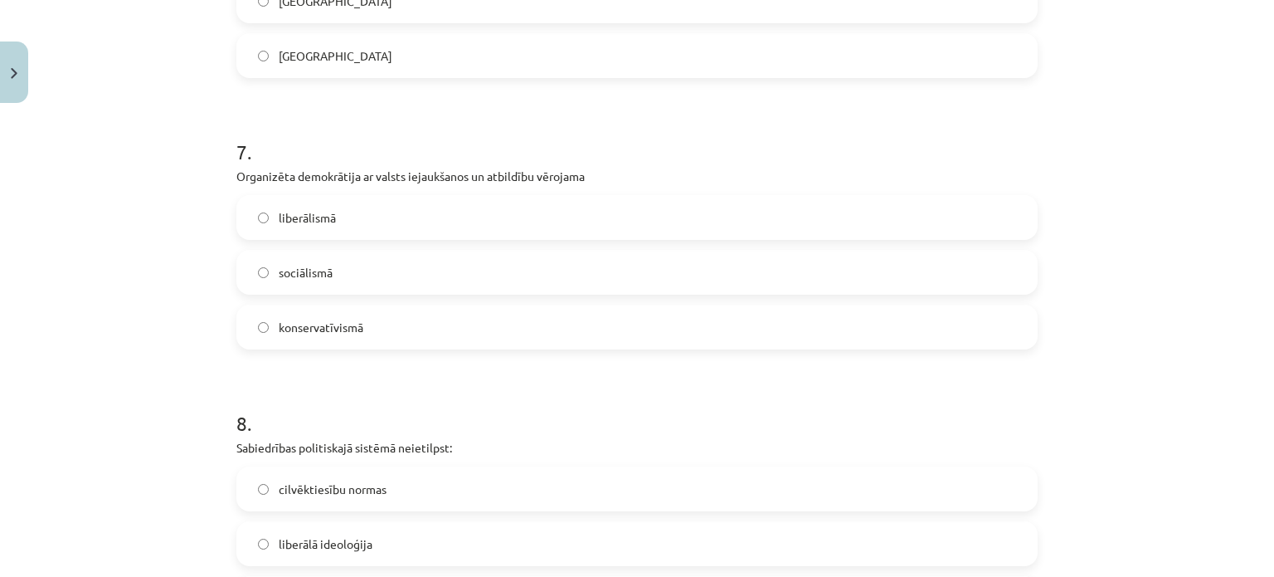
scroll to position [1851, 0]
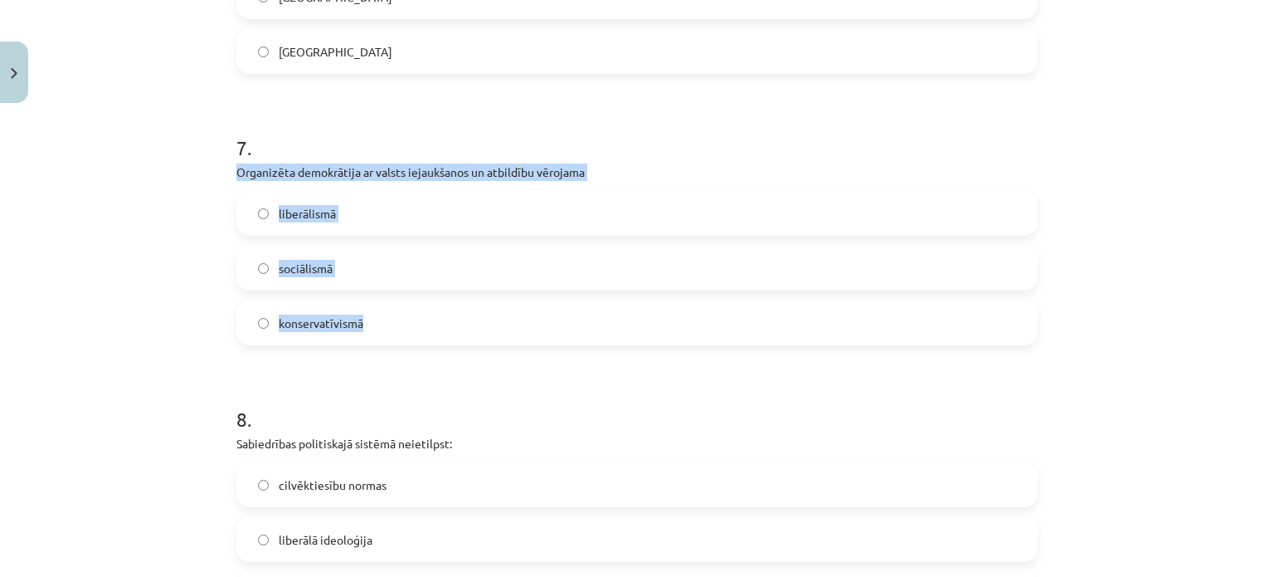
drag, startPoint x: 229, startPoint y: 170, endPoint x: 368, endPoint y: 327, distance: 209.8
click at [368, 327] on div "7 . Organizēta demokrātija ar valsts iejaukšanos un atbildību vērojama liberāli…" at bounding box center [636, 226] width 801 height 238
copy div "Organizēta demokrātija ar valsts iejaukšanos un atbildību vērojama liberālismā …"
click at [368, 327] on label "konservatīvismā" at bounding box center [637, 322] width 798 height 41
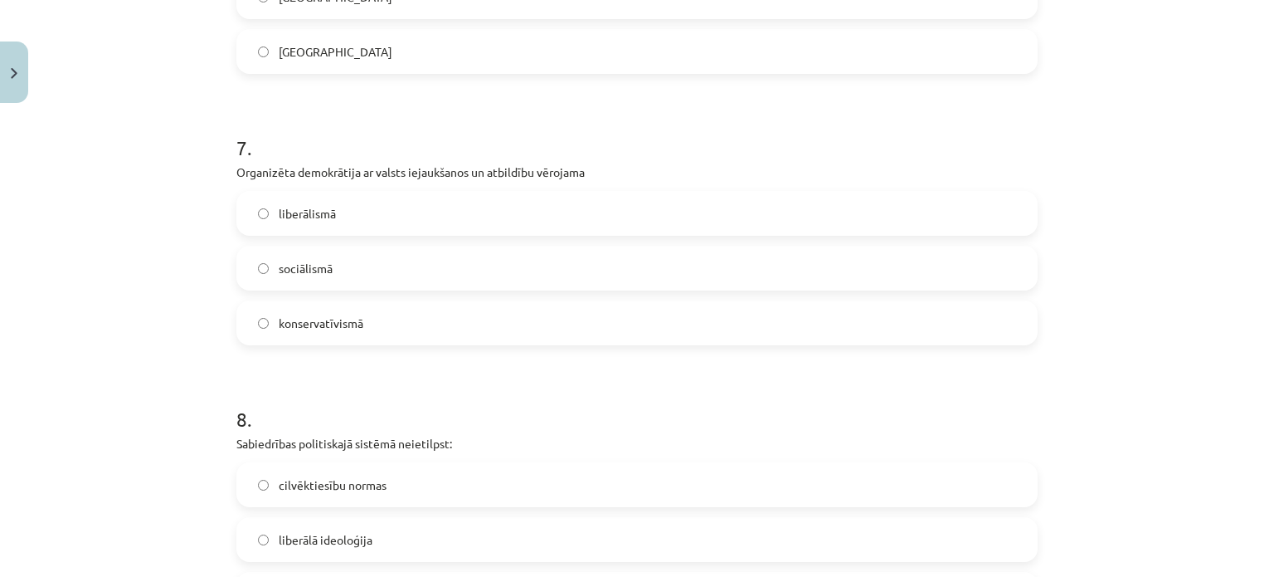
click at [338, 266] on label "sociālismā" at bounding box center [637, 267] width 798 height 41
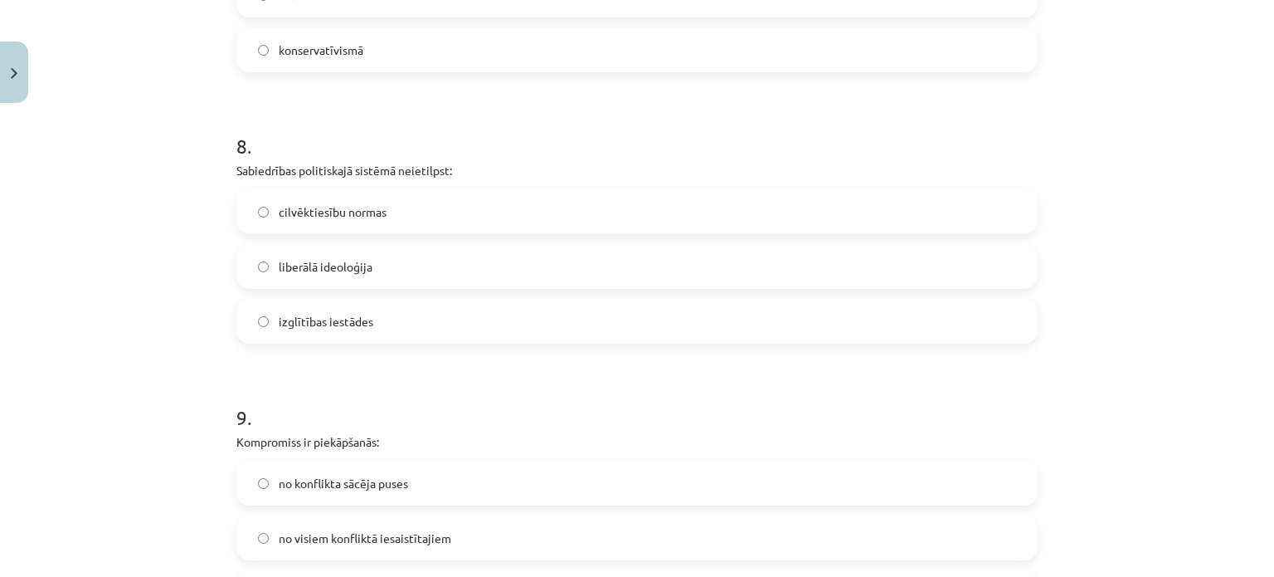
scroll to position [2127, 0]
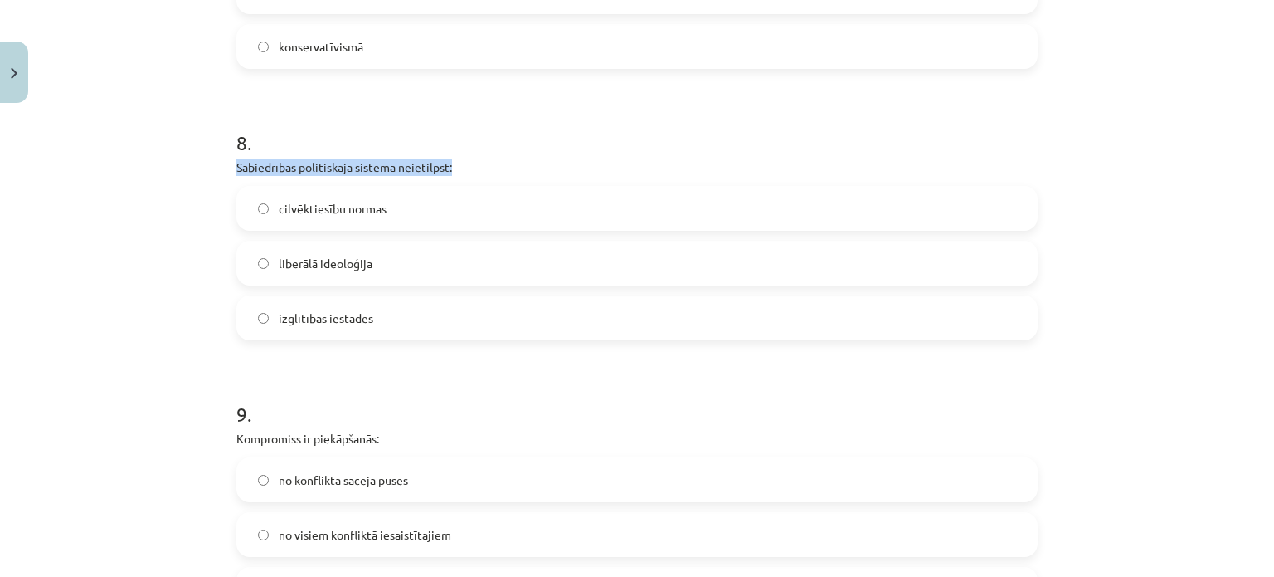
drag, startPoint x: 231, startPoint y: 162, endPoint x: 470, endPoint y: 160, distance: 239.7
click at [470, 160] on p "Sabiedrības politiskajā sistēmā neietilpst:" at bounding box center [636, 166] width 801 height 17
copy p "Sabiedrības politiskajā sistēmā neietilpst:"
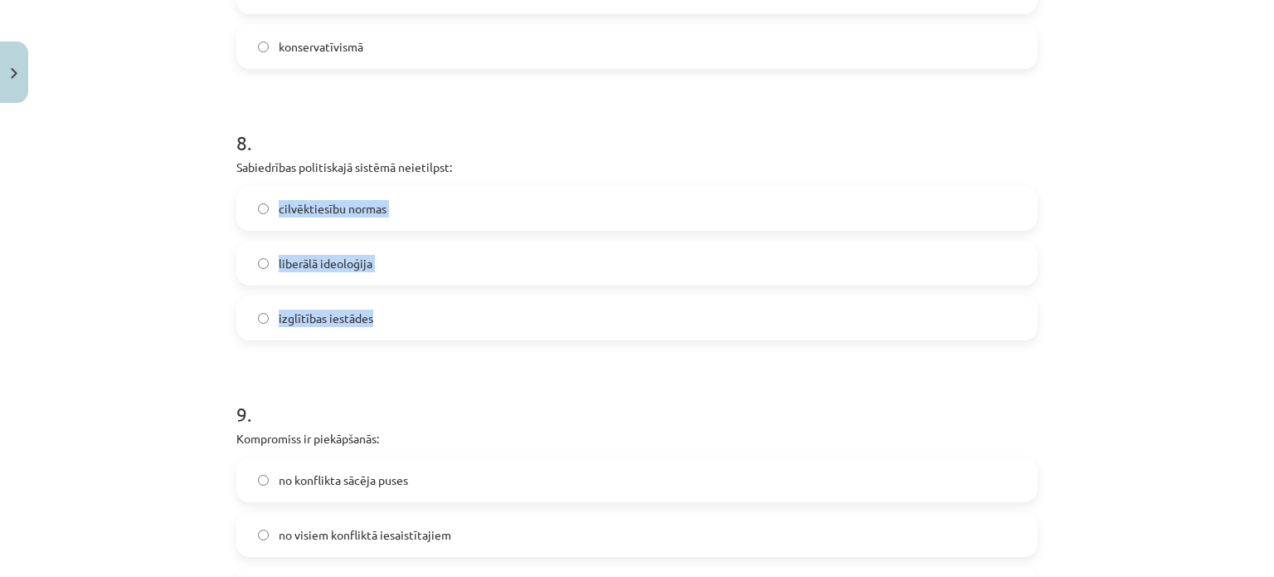
drag, startPoint x: 272, startPoint y: 207, endPoint x: 368, endPoint y: 308, distance: 139.0
click at [368, 308] on div "cilvēktiesību normas liberālā ideoloģija izglītības iestādes" at bounding box center [636, 263] width 801 height 154
copy div "cilvēktiesību normas liberālā ideoloģija izglītības iestādes"
click at [262, 314] on label "izglītības iestādes" at bounding box center [637, 317] width 798 height 41
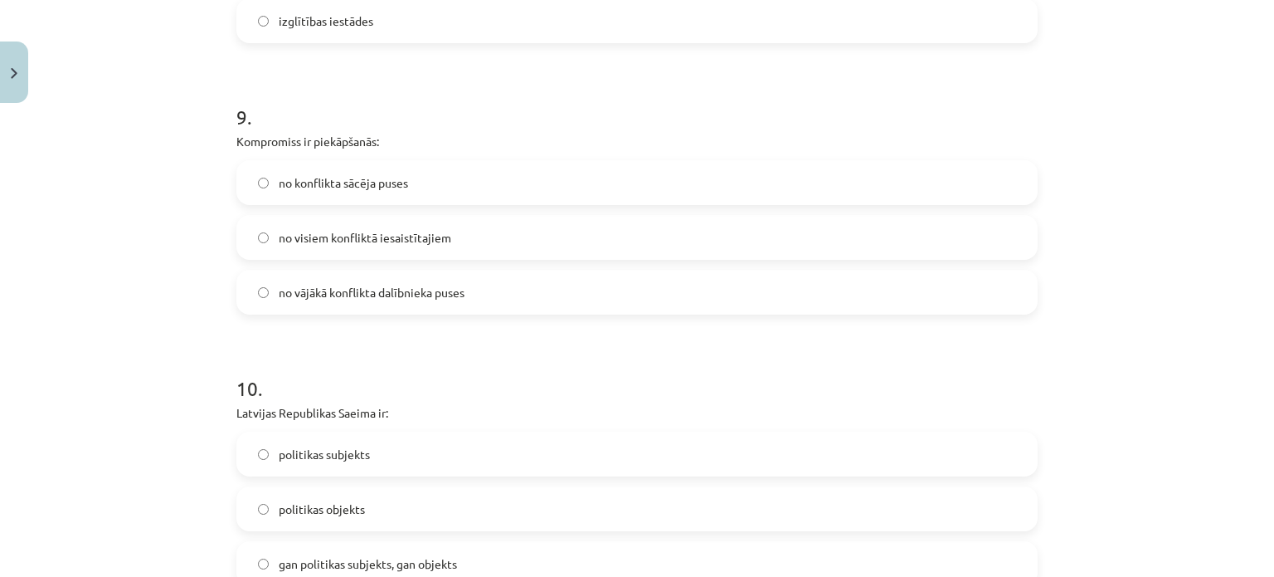
scroll to position [2420, 0]
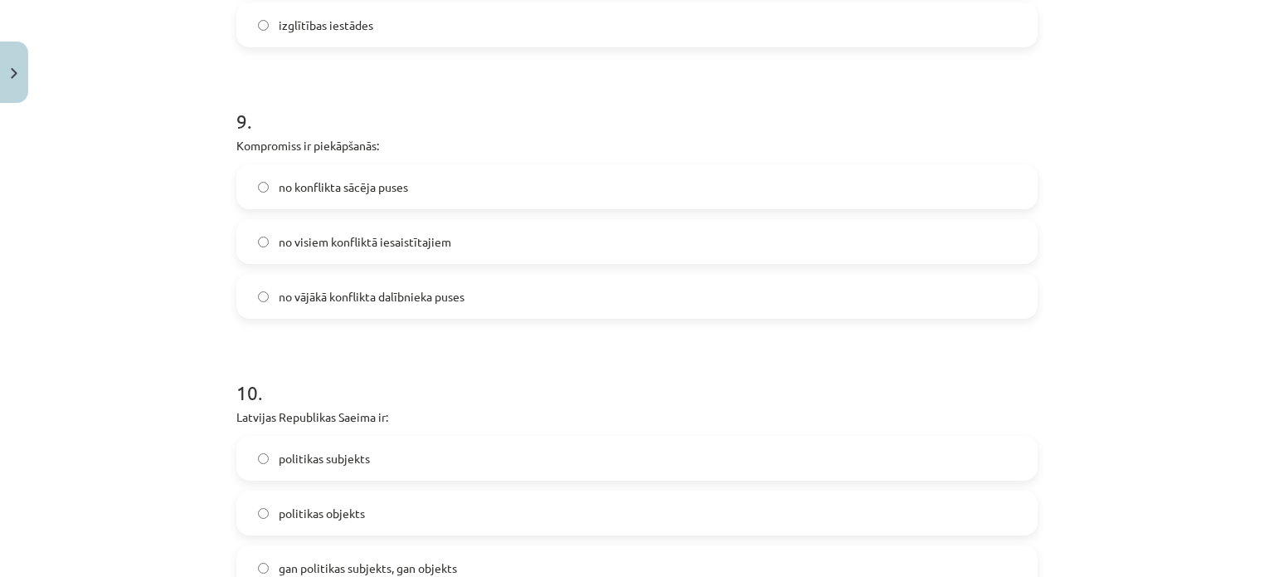
click at [304, 251] on label "no visiem konfliktā iesaistītajiem" at bounding box center [637, 241] width 798 height 41
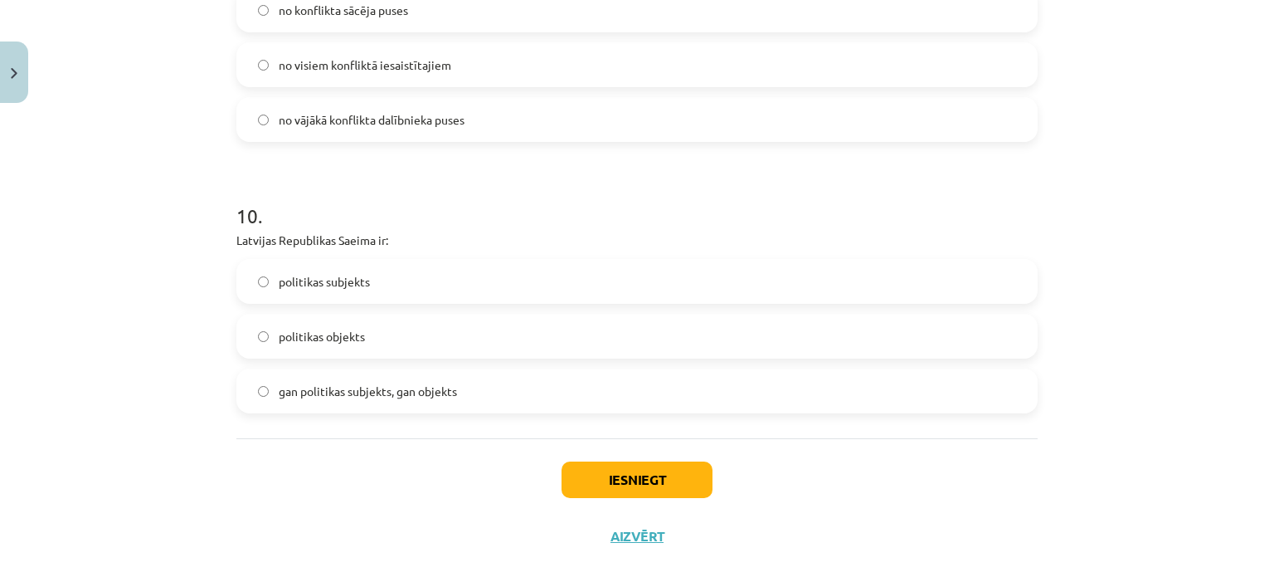
scroll to position [2625, 0]
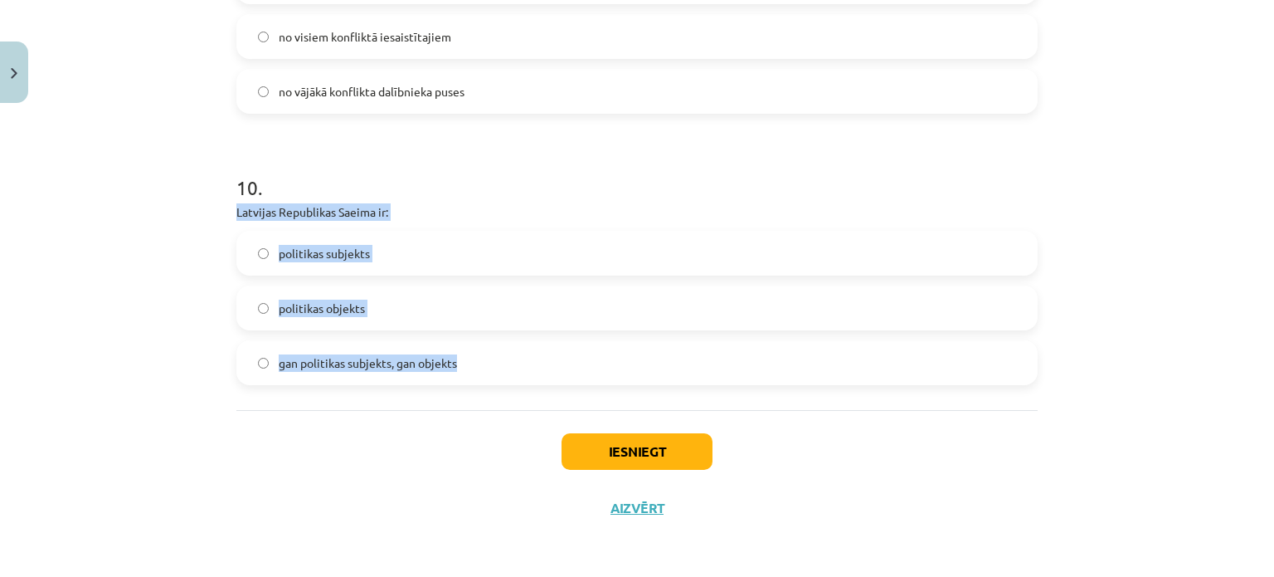
drag, startPoint x: 232, startPoint y: 208, endPoint x: 454, endPoint y: 372, distance: 275.7
click at [454, 372] on div "10 . Latvijas Republikas Saeima ir: politikas subjekts politikas objekts gan po…" at bounding box center [636, 266] width 801 height 238
copy div "Latvijas Republikas Saeima ir: politikas subjekts politikas objekts gan politik…"
click at [297, 254] on span "politikas subjekts" at bounding box center [324, 253] width 91 height 17
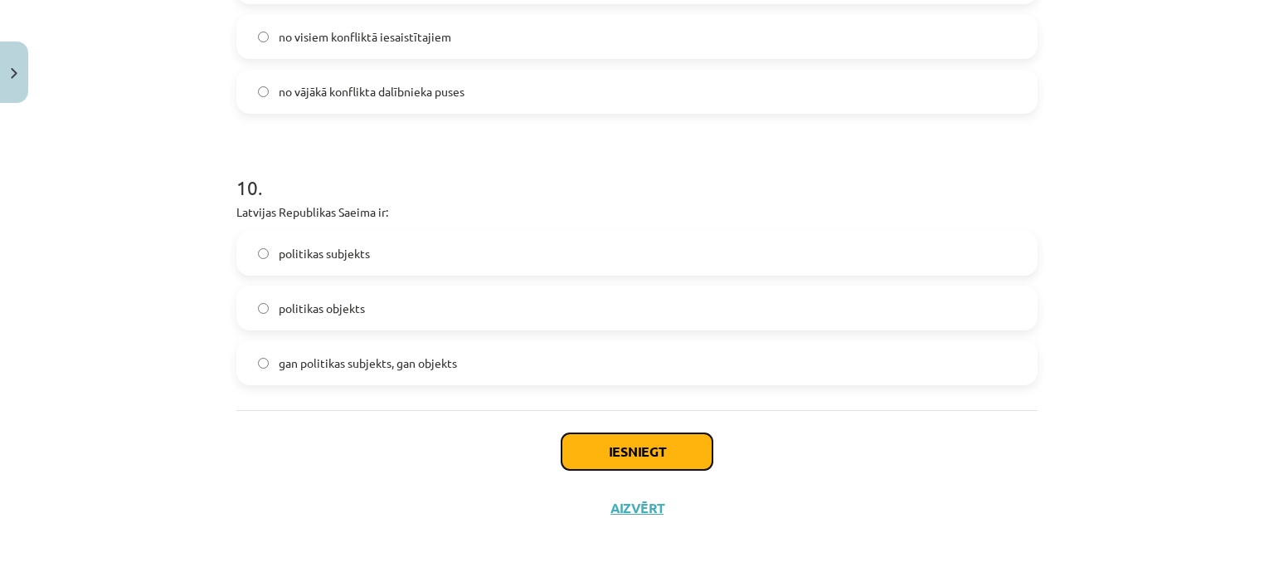
click at [593, 453] on button "Iesniegt" at bounding box center [637, 451] width 151 height 36
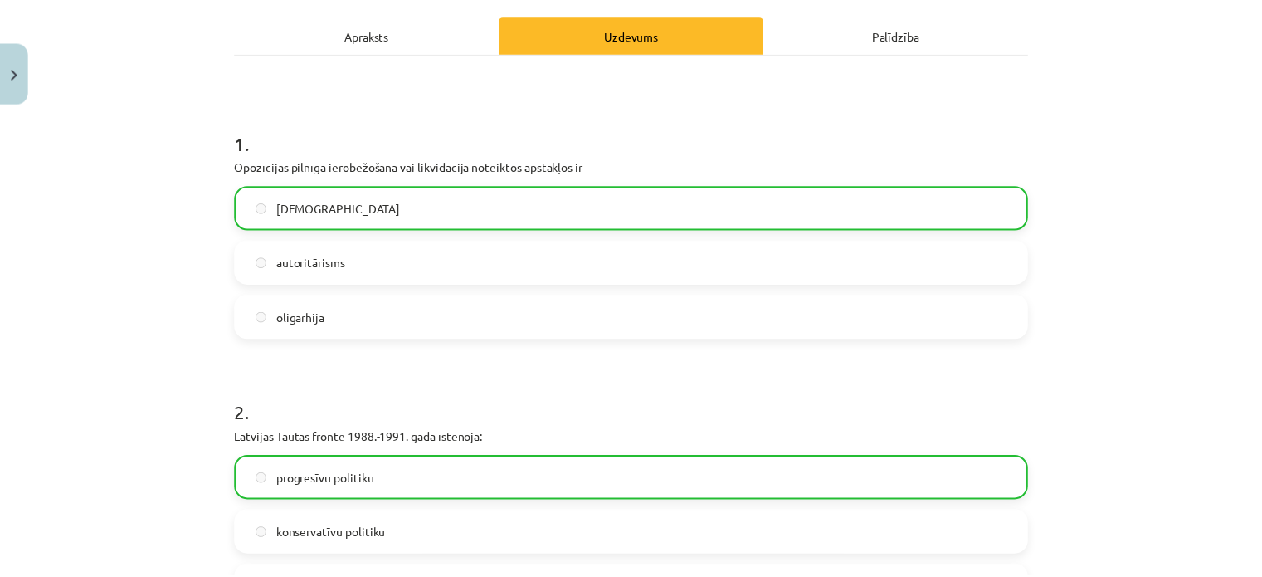
scroll to position [2677, 0]
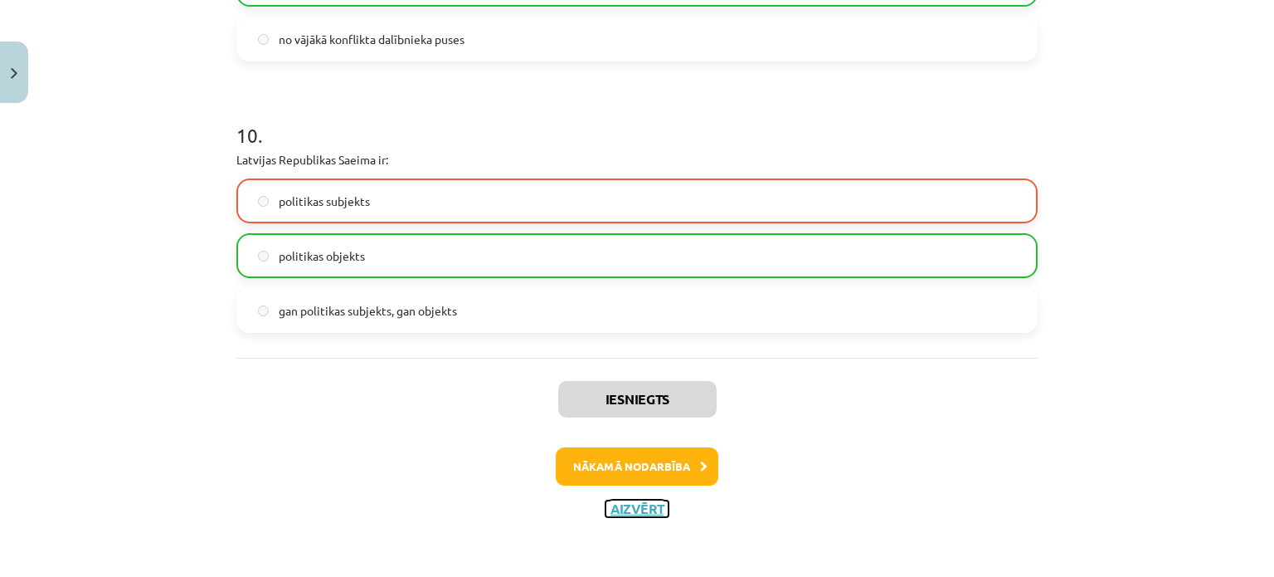
click at [640, 512] on button "Aizvērt" at bounding box center [637, 508] width 63 height 17
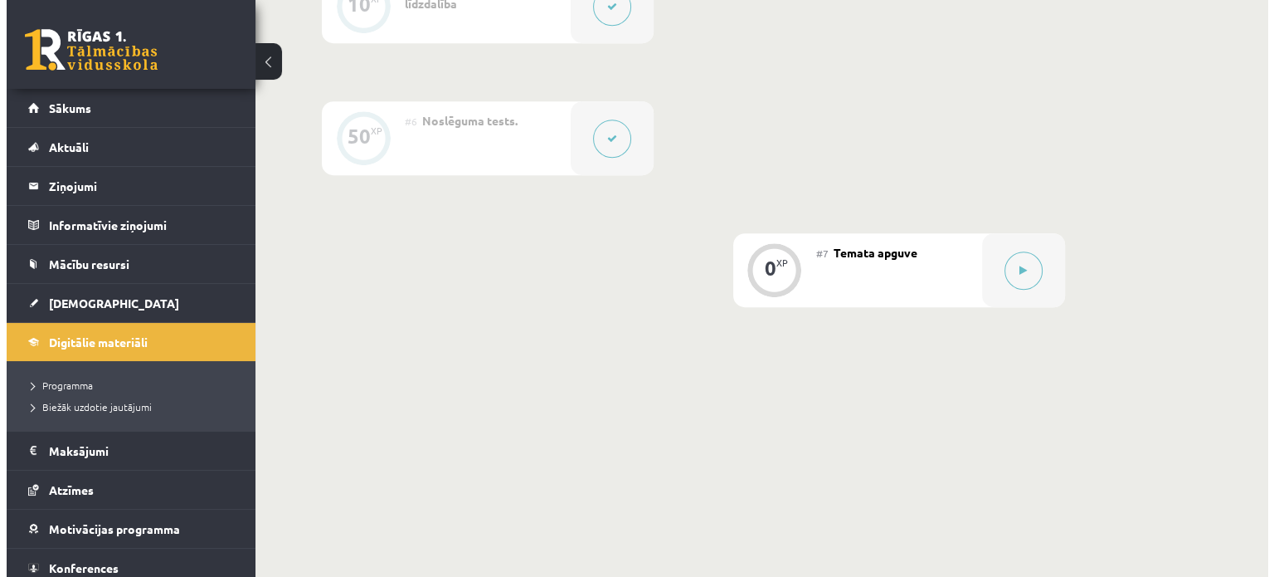
scroll to position [1009, 0]
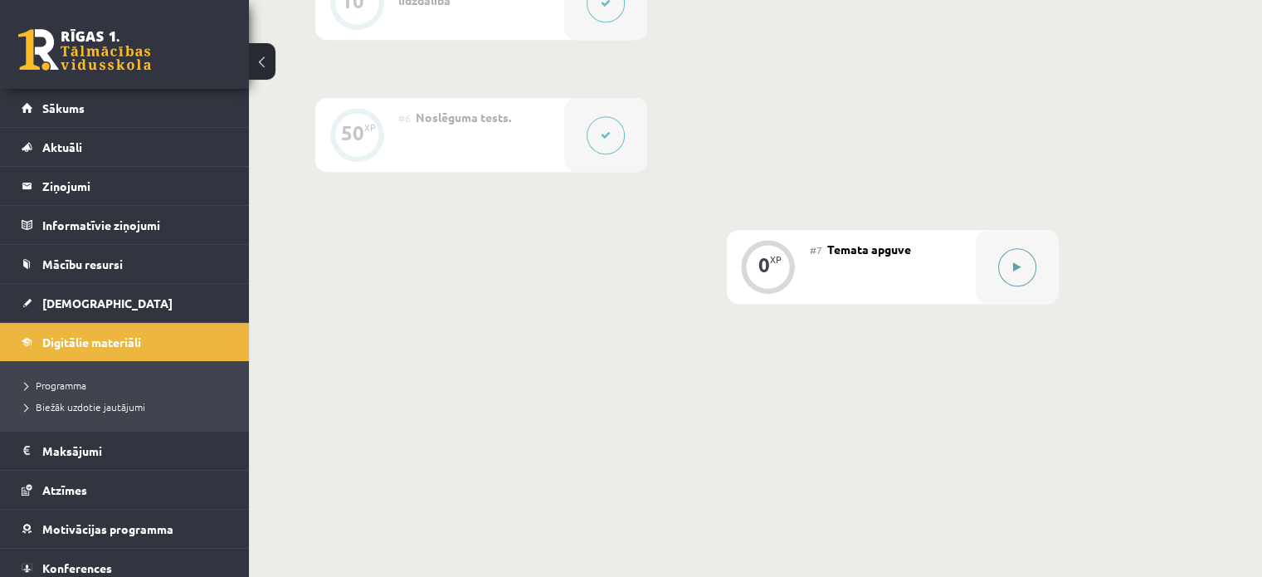
click at [1003, 276] on button at bounding box center [1017, 267] width 38 height 38
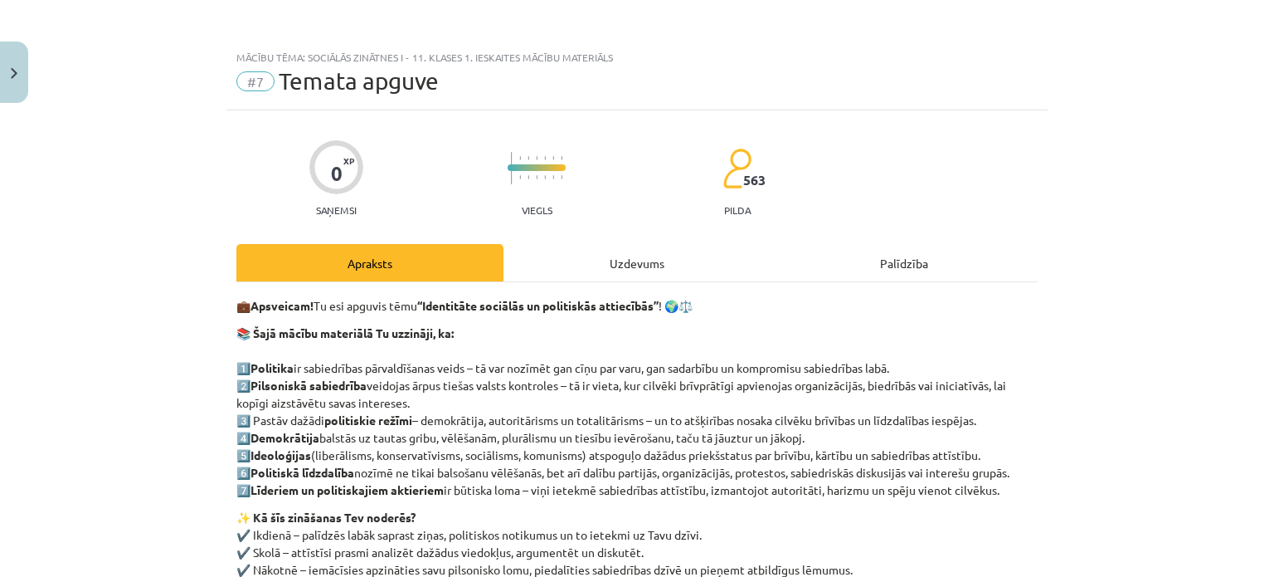
scroll to position [275, 0]
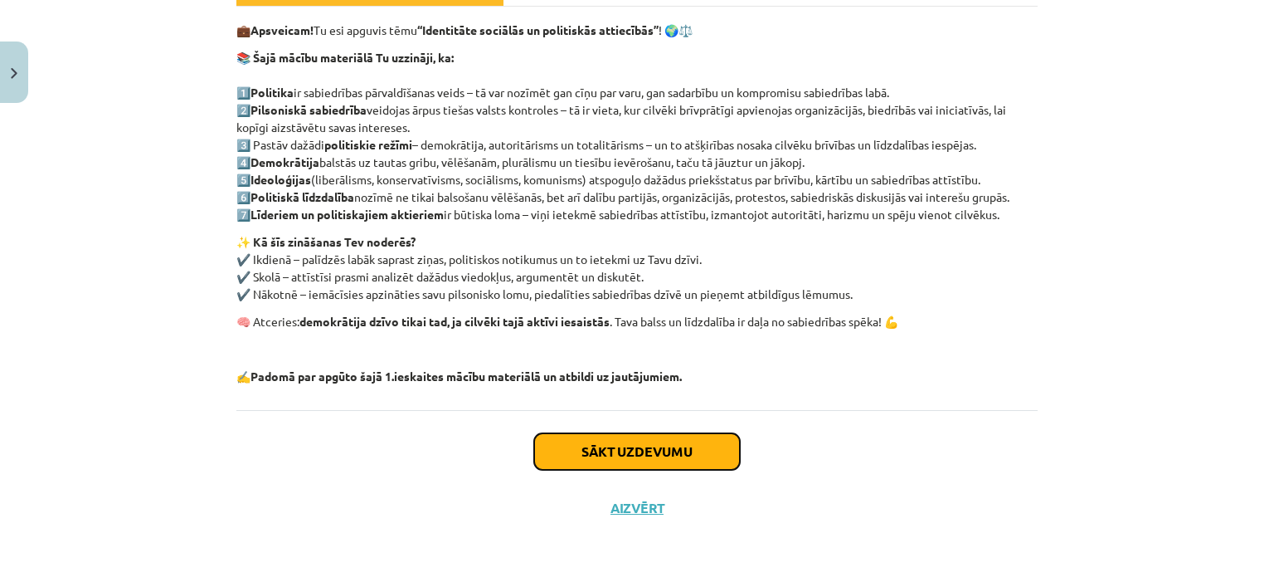
click at [716, 452] on button "Sākt uzdevumu" at bounding box center [637, 451] width 206 height 36
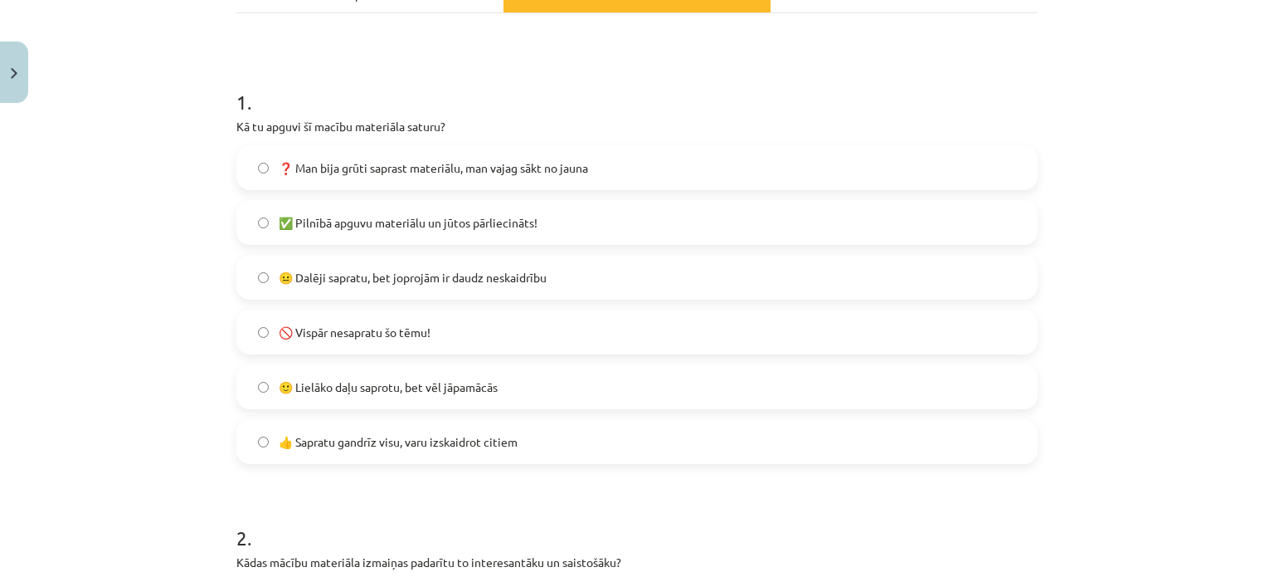
scroll to position [265, 0]
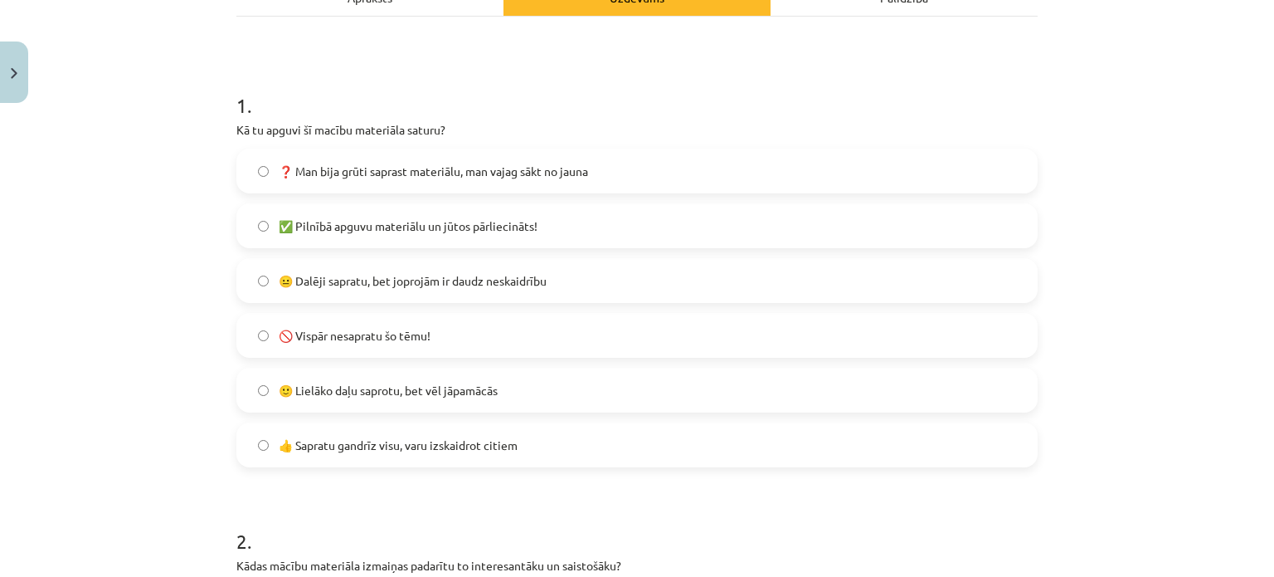
click at [481, 293] on label "😐 Dalēji sapratu, bet joprojām ir daudz neskaidrību" at bounding box center [637, 280] width 798 height 41
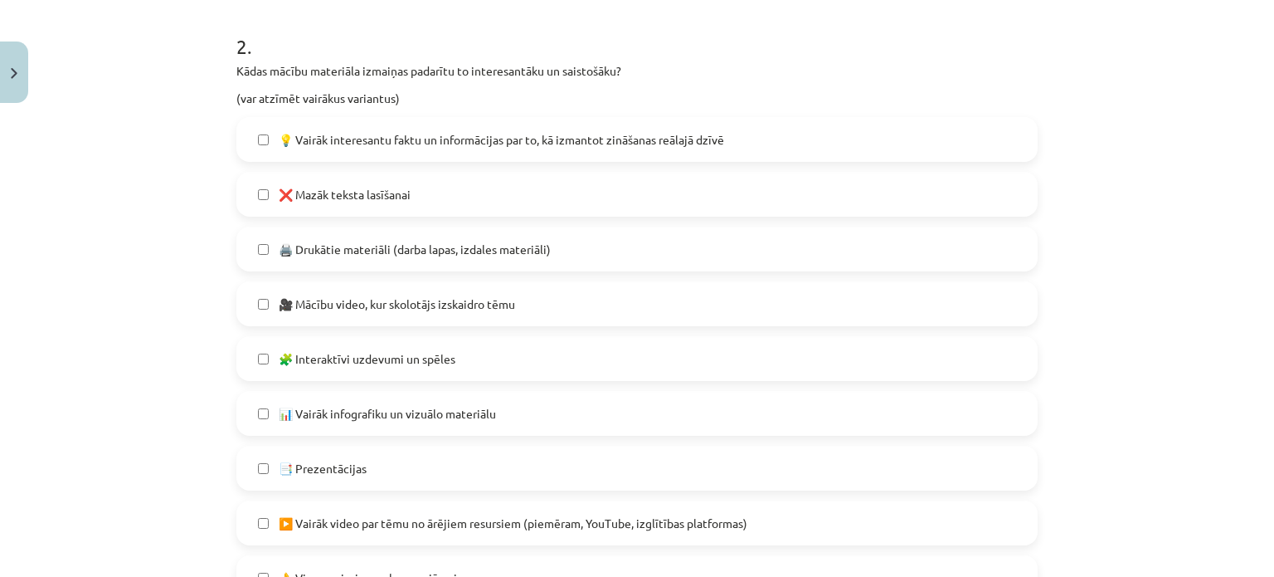
scroll to position [765, 0]
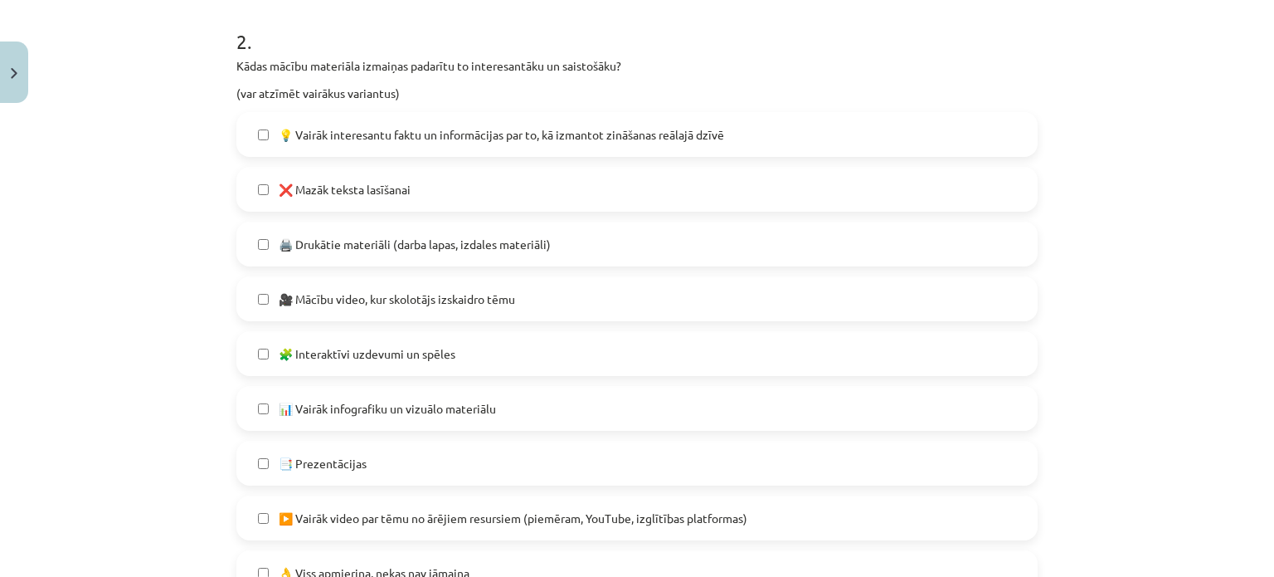
click at [328, 208] on label "❌ Mazāk teksta lasīšanai" at bounding box center [637, 188] width 798 height 41
click at [345, 301] on span "🎥 Mācību video, kur skolotājs izskaidro tēmu" at bounding box center [397, 298] width 236 height 17
click at [372, 351] on span "🧩 Interaktīvi uzdevumi un spēles" at bounding box center [367, 353] width 177 height 17
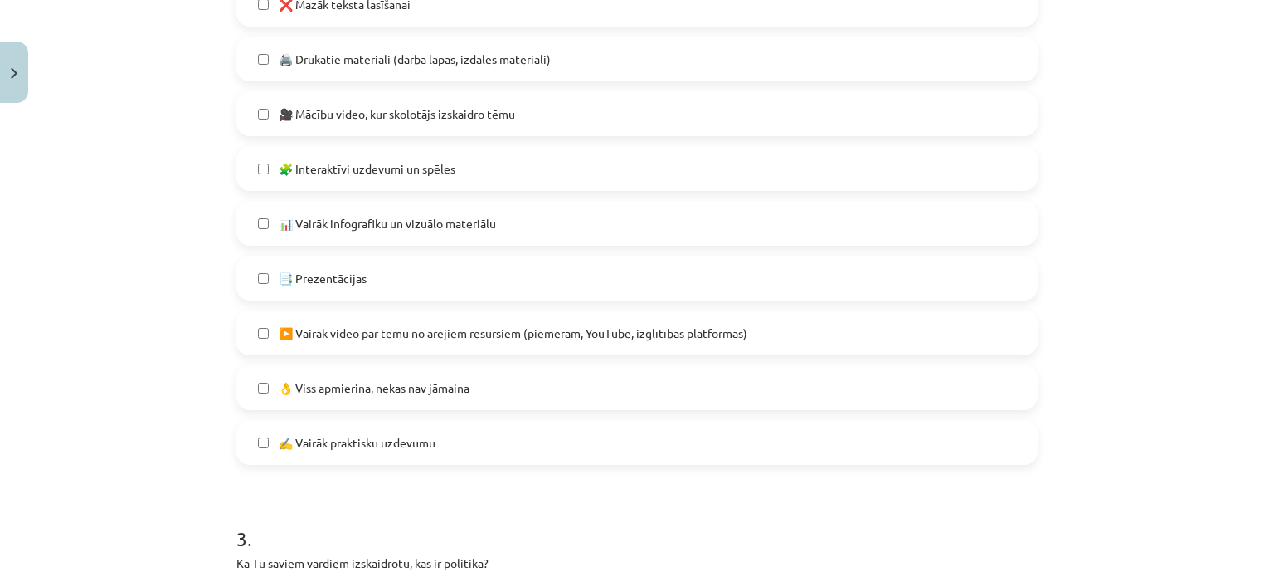
scroll to position [952, 0]
click at [684, 338] on span "▶️ Vairāk video par tēmu no ārējiem resursiem (piemēram, YouTube, izglītības pl…" at bounding box center [513, 330] width 469 height 17
click at [859, 446] on label "✍️ Vairāk praktisku uzdevumu" at bounding box center [637, 439] width 798 height 41
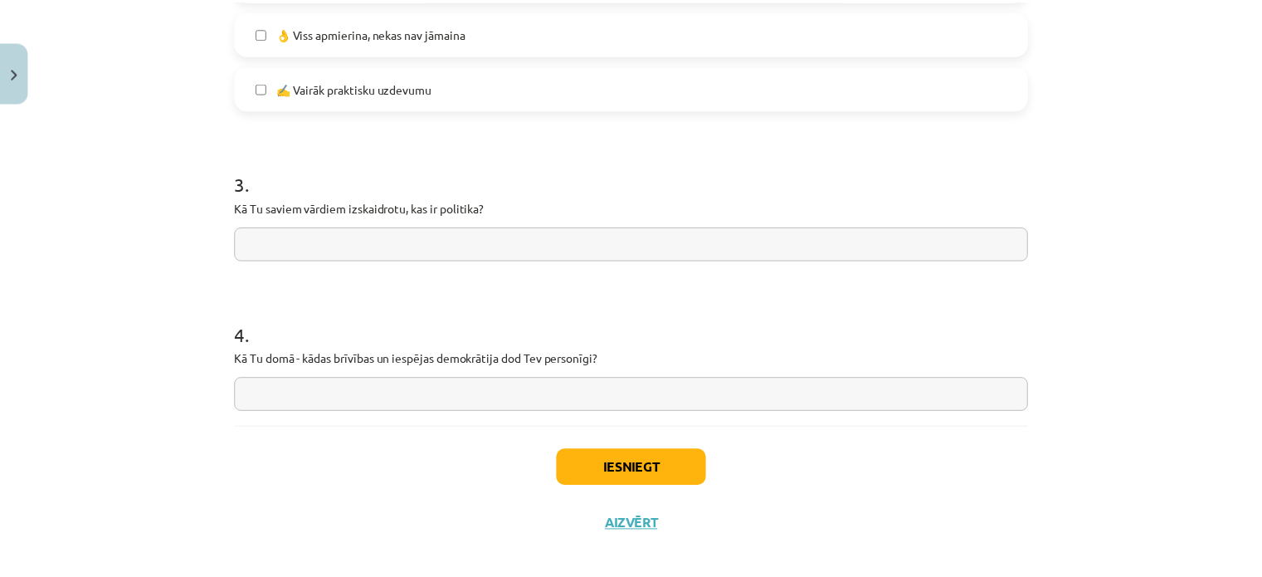
scroll to position [1313, 0]
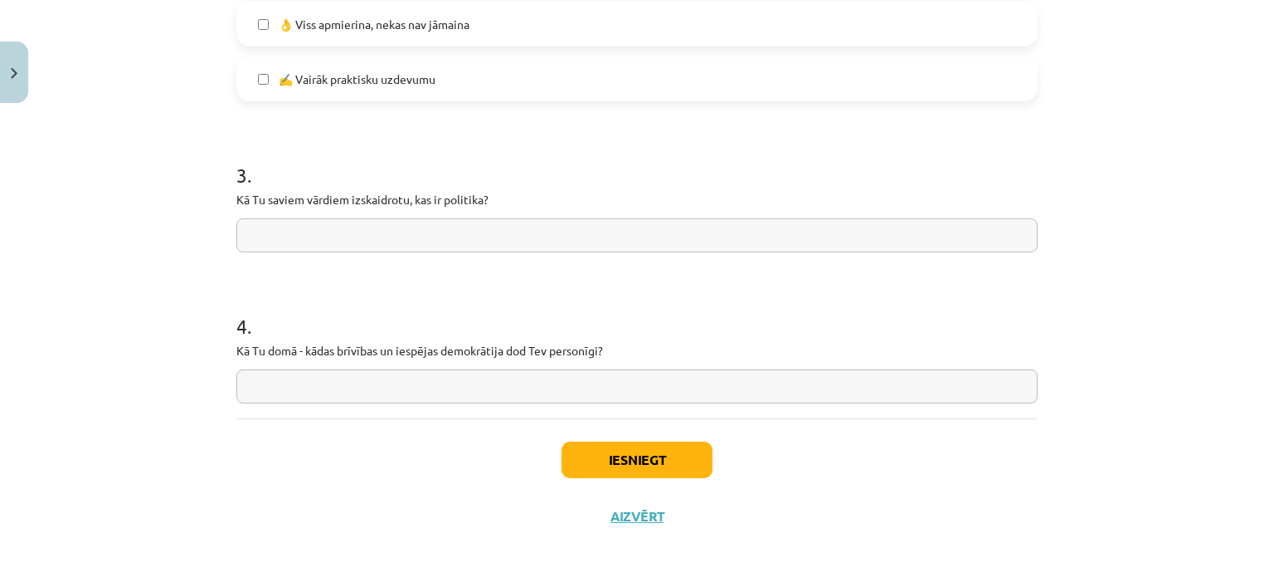
click at [338, 221] on input "text" at bounding box center [636, 235] width 801 height 34
paste input "**********"
click at [513, 231] on input "**********" at bounding box center [636, 235] width 801 height 34
type input "**********"
click at [468, 376] on input "text" at bounding box center [636, 386] width 801 height 34
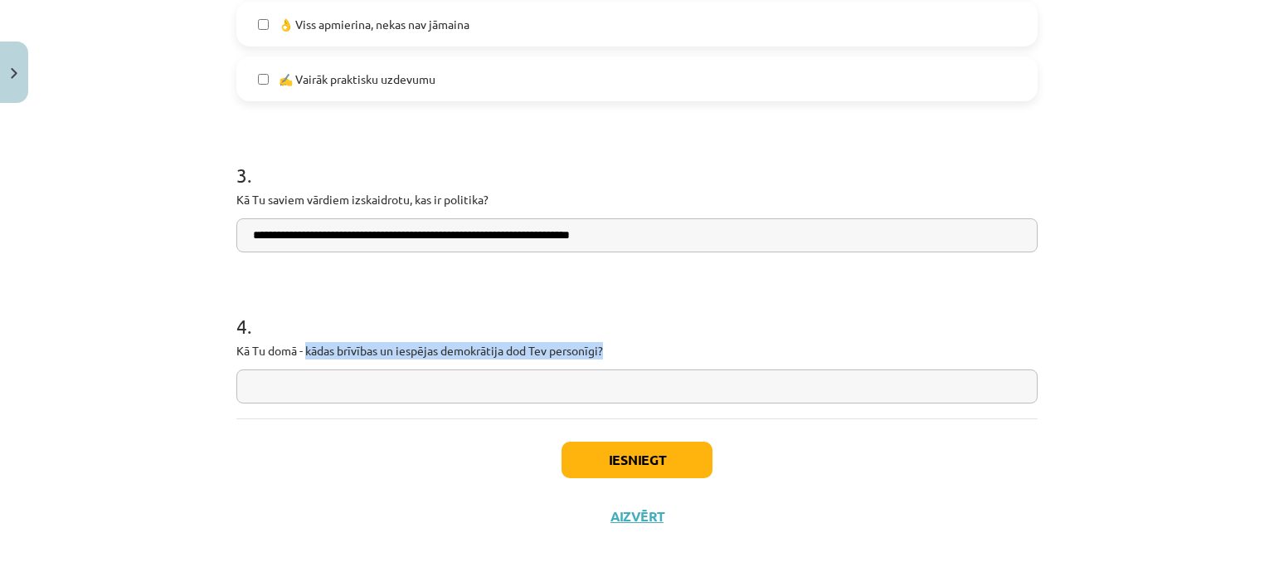
drag, startPoint x: 302, startPoint y: 348, endPoint x: 626, endPoint y: 343, distance: 324.4
click at [626, 343] on p "Kā Tu domā - kādas brīvības un iespējas demokrātija dod Tev personīgi?" at bounding box center [636, 350] width 801 height 17
copy p "kādas brīvības un iespējas demokrātija dod Tev personīgi?"
click at [338, 383] on input "text" at bounding box center [636, 386] width 801 height 34
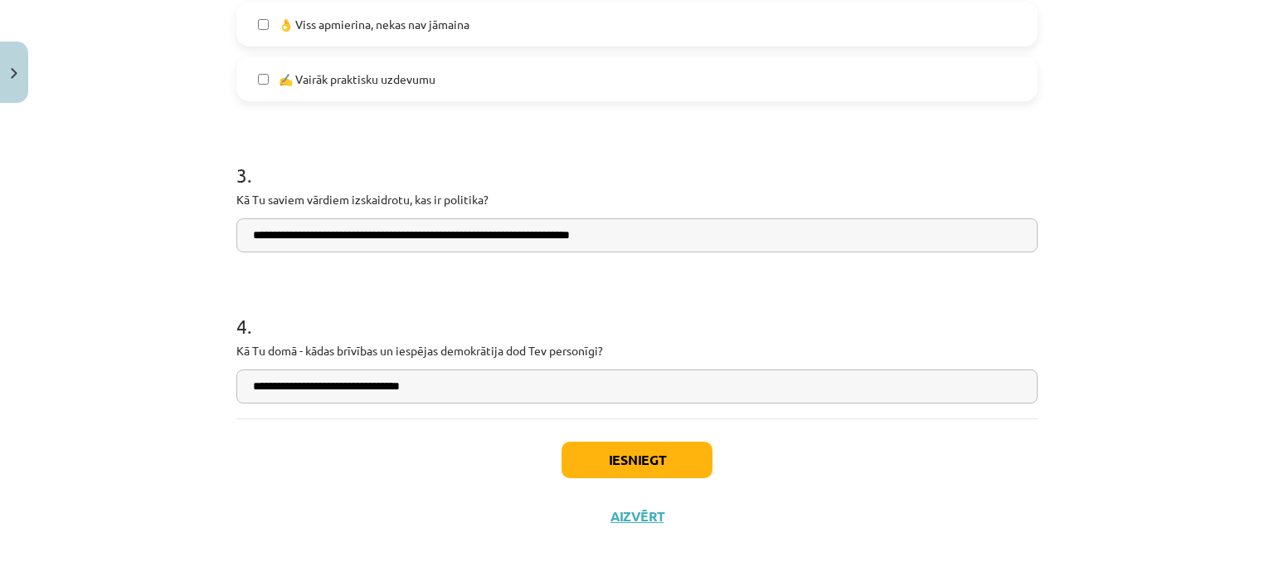
type input "**********"
click at [678, 450] on button "Iesniegt" at bounding box center [637, 459] width 151 height 36
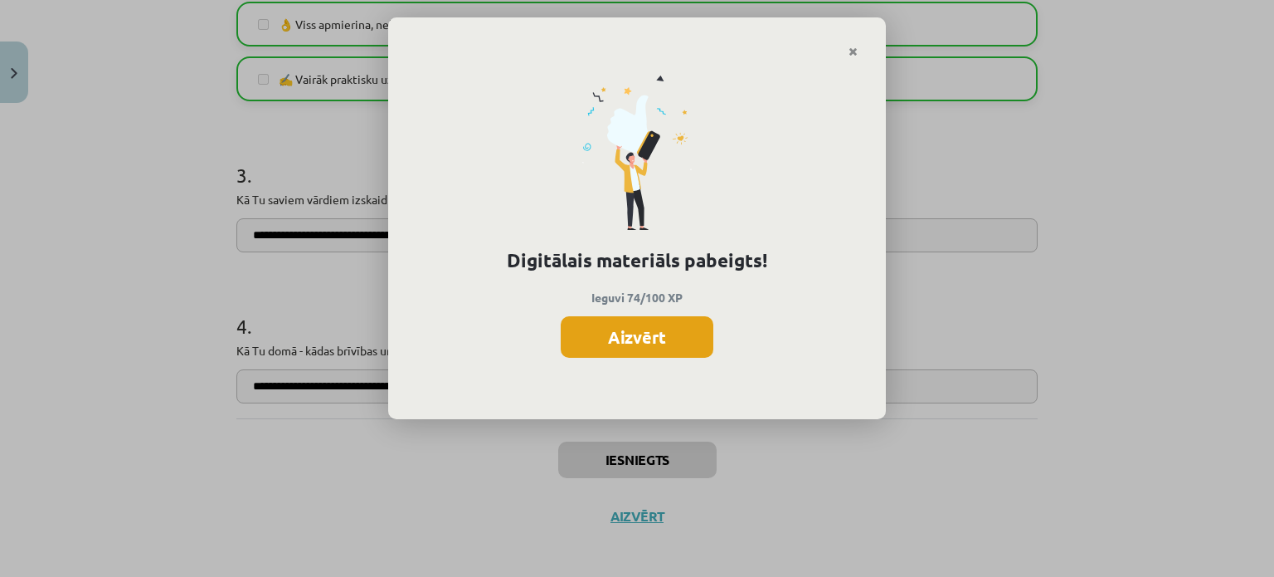
click at [677, 348] on button "Aizvērt" at bounding box center [637, 336] width 153 height 41
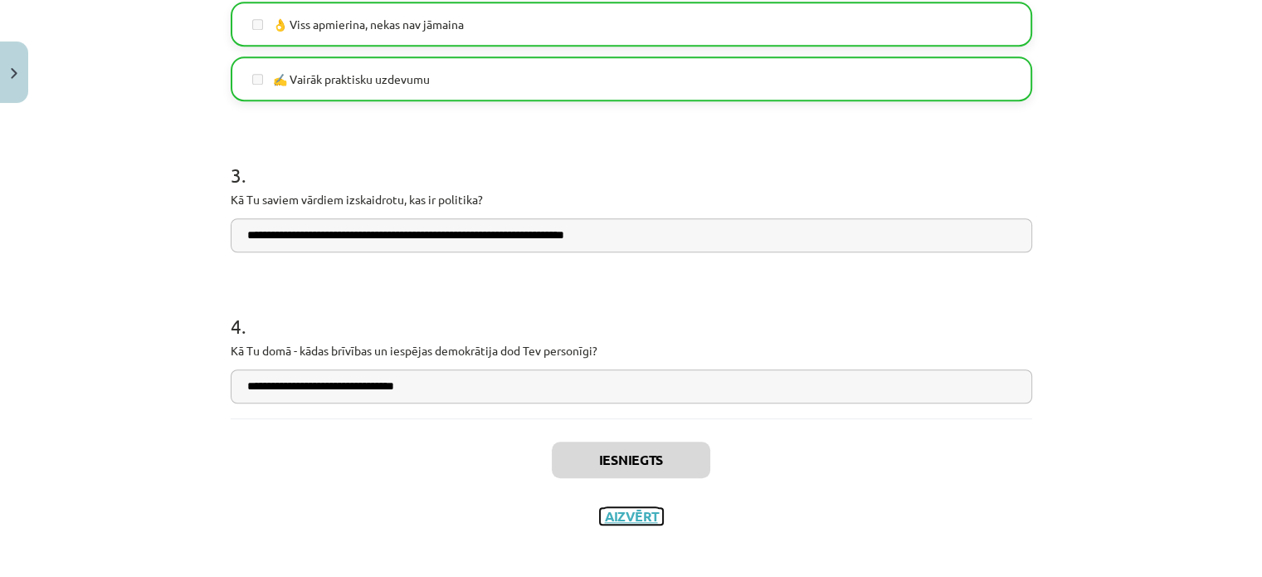
click at [620, 517] on button "Aizvērt" at bounding box center [631, 516] width 63 height 17
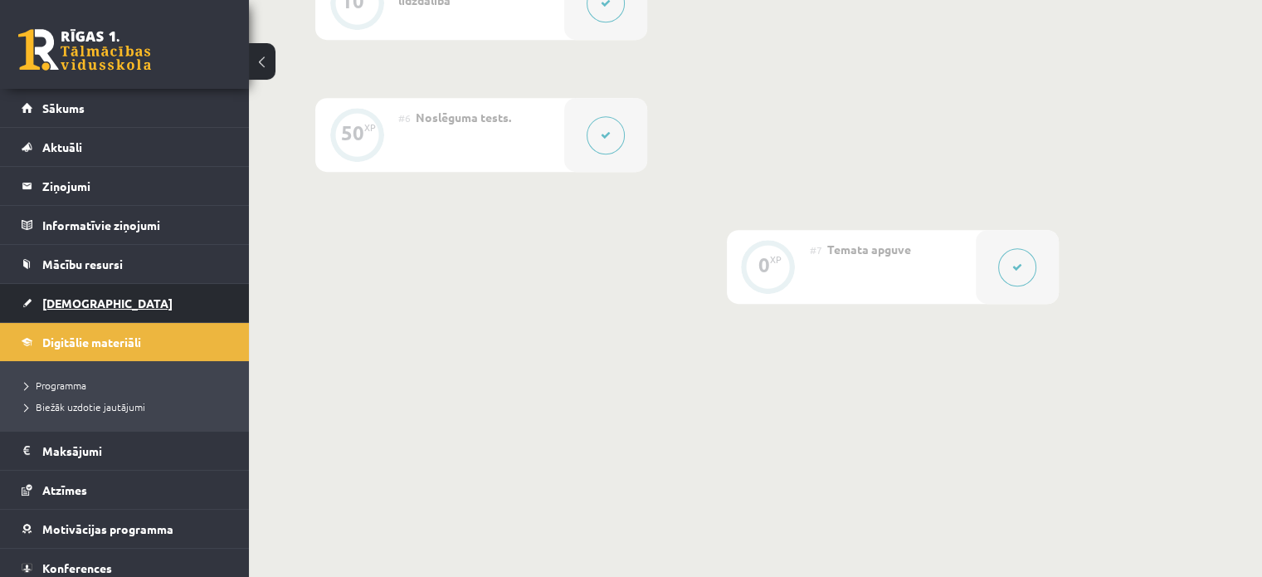
click at [106, 292] on link "[DEMOGRAPHIC_DATA]" at bounding box center [125, 303] width 207 height 38
